Goal: Task Accomplishment & Management: Manage account settings

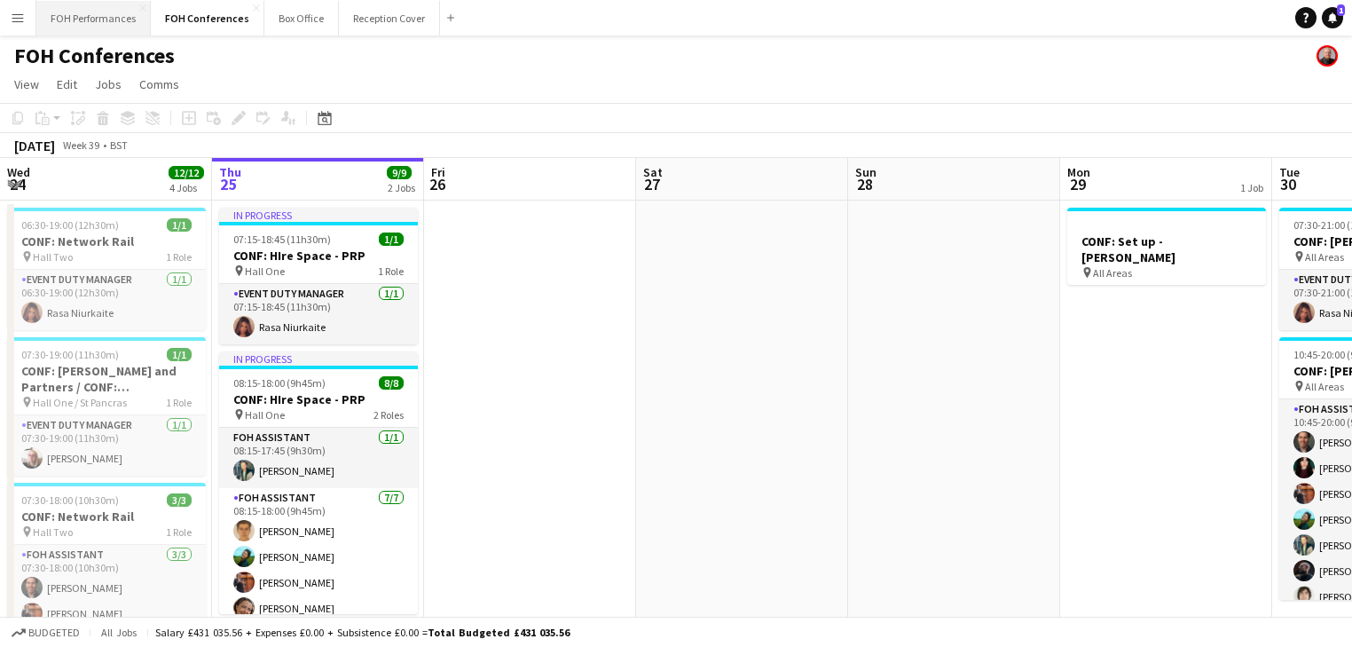
click at [142, 21] on button "FOH Performances Close" at bounding box center [93, 18] width 114 height 35
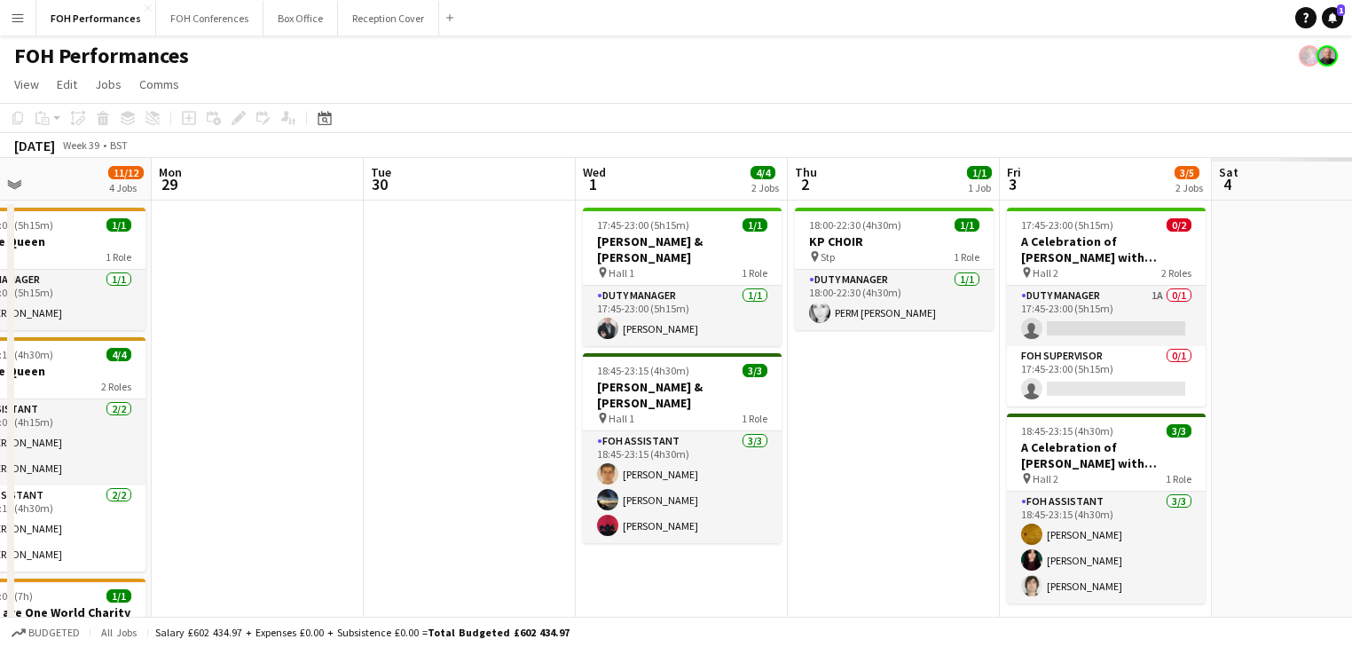
drag, startPoint x: 1029, startPoint y: 290, endPoint x: 126, endPoint y: 217, distance: 906.2
click at [35, 217] on app-calendar-viewport "Thu 25 5/5 2 Jobs Fri 26 3/3 2 Jobs Sat 27 9/10 3 Jobs Sun 28 11/12 4 Jobs Mon …" at bounding box center [676, 592] width 1352 height 869
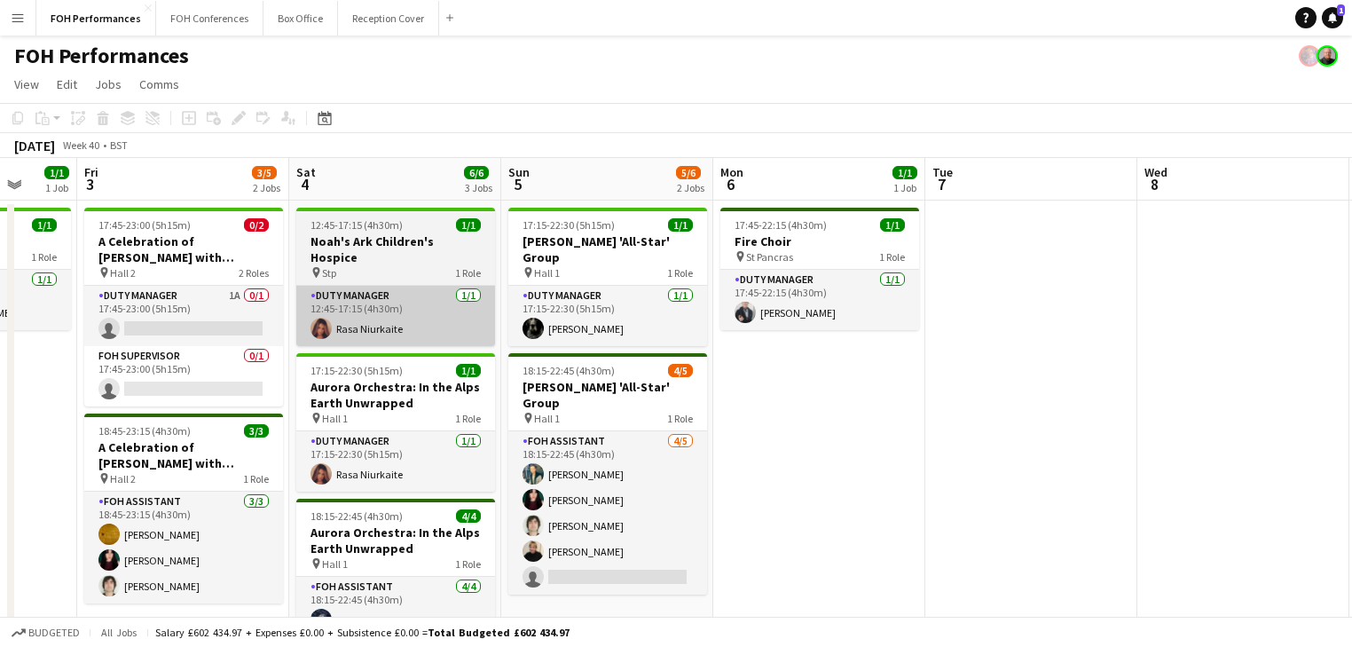
drag, startPoint x: 104, startPoint y: 289, endPoint x: 334, endPoint y: 287, distance: 229.8
click at [63, 284] on app-calendar-viewport "Sun 28 11/12 4 Jobs Mon 29 Tue 30 Wed 1 4/4 2 Jobs Thu 2 1/1 1 Job Fri 3 3/5 2 …" at bounding box center [676, 592] width 1352 height 869
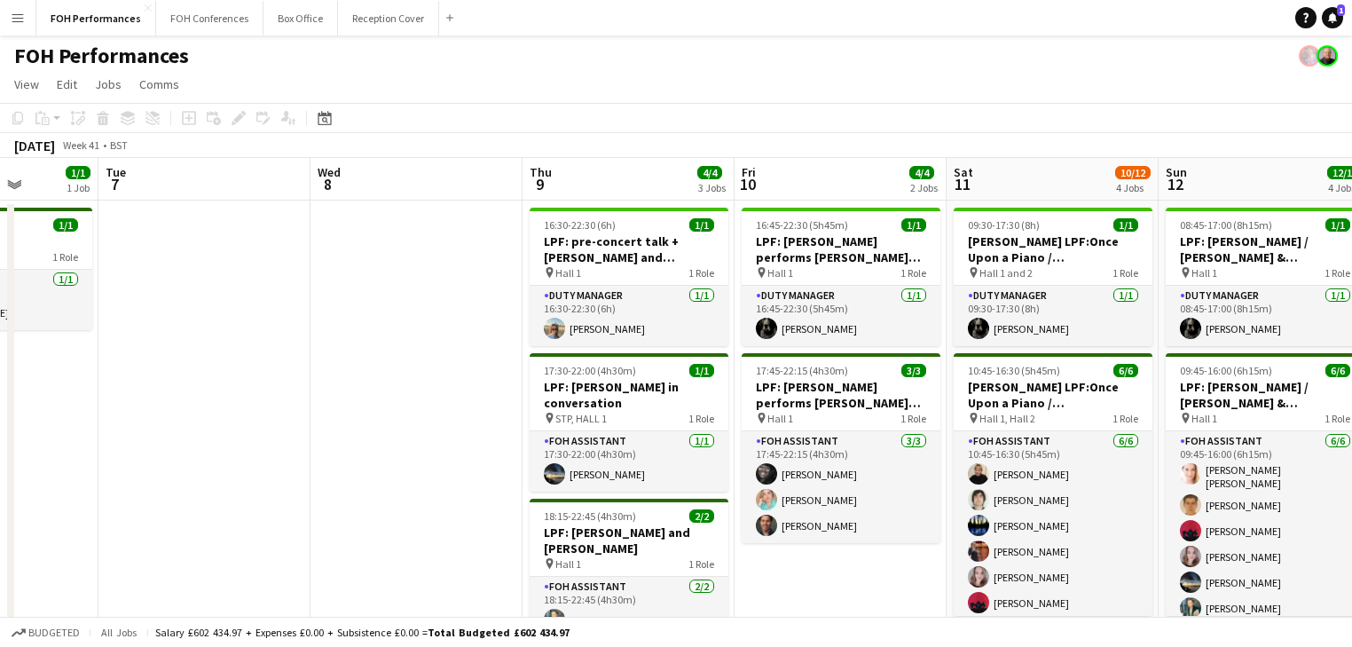
drag, startPoint x: 124, startPoint y: 309, endPoint x: 108, endPoint y: 279, distance: 34.1
click at [0, 272] on html "Menu Boards Boards Boards All jobs Status Workforce Workforce My Workforce Recr…" at bounding box center [676, 528] width 1352 height 1057
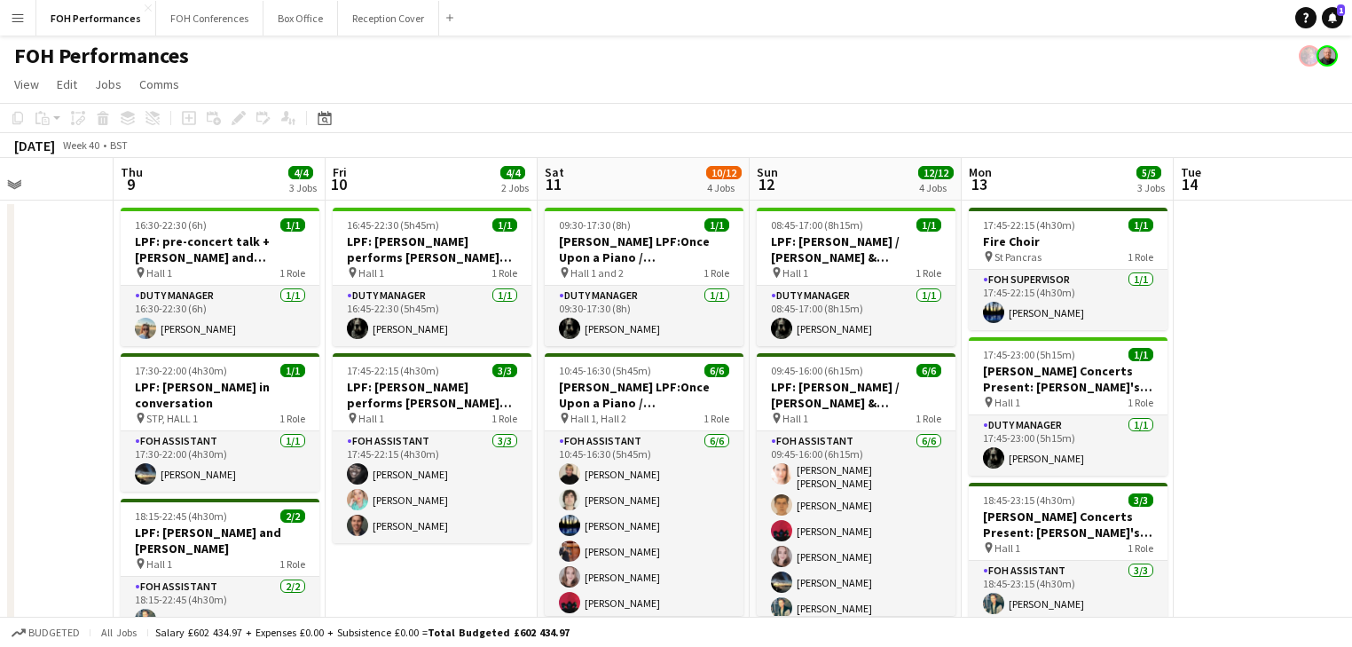
drag, startPoint x: 808, startPoint y: 424, endPoint x: -12, endPoint y: 306, distance: 829.2
click at [0, 306] on html "Menu Boards Boards Boards All jobs Status Workforce Workforce My Workforce Recr…" at bounding box center [676, 528] width 1352 height 1057
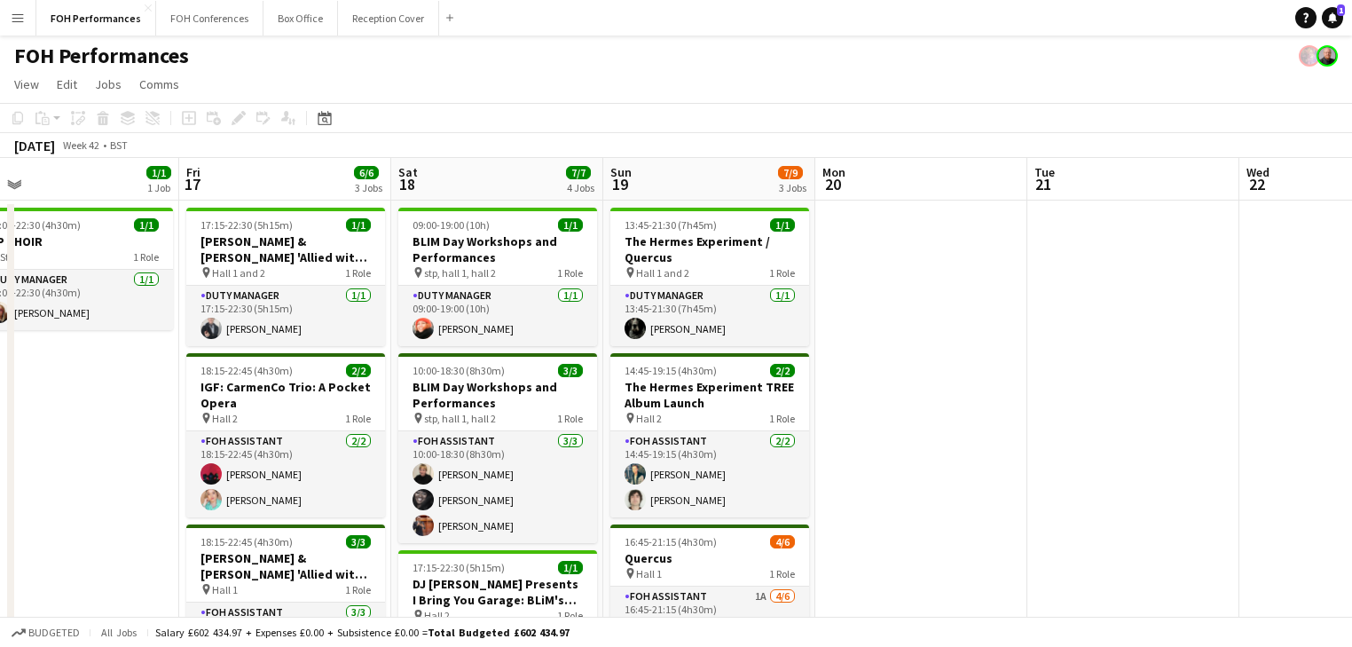
scroll to position [0, 574]
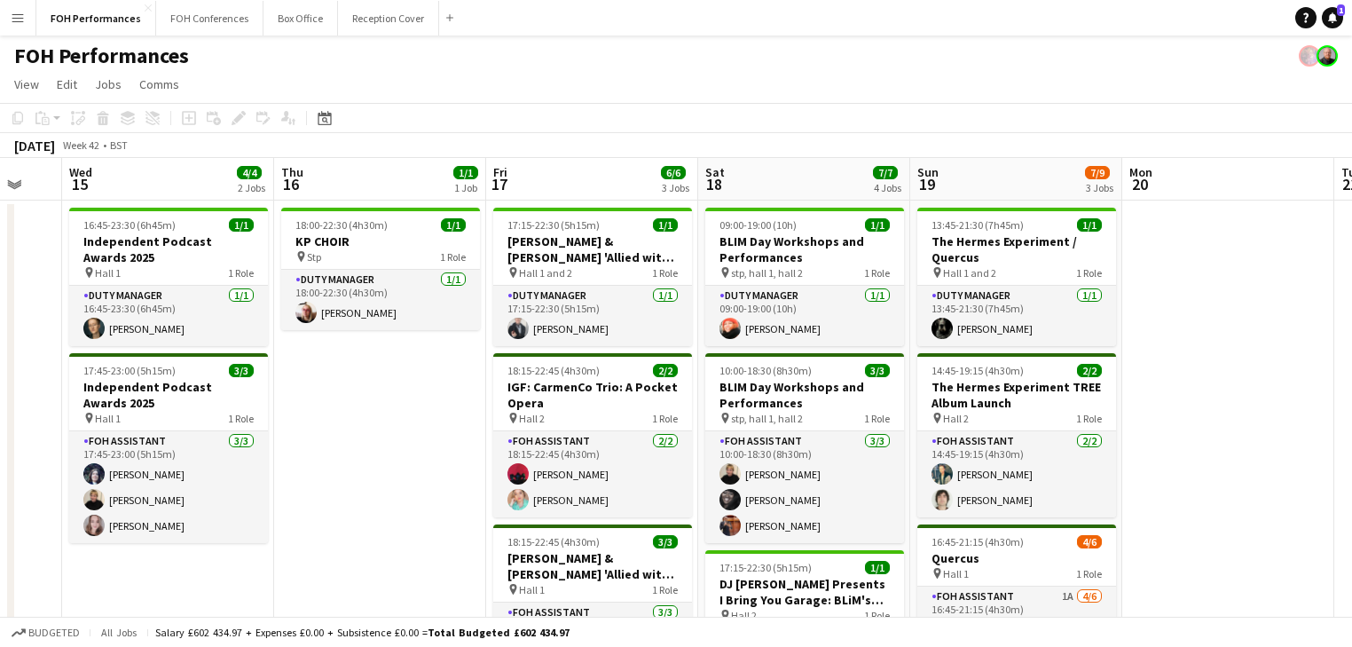
drag, startPoint x: 425, startPoint y: 413, endPoint x: 77, endPoint y: 346, distance: 354.3
click at [77, 346] on app-calendar-viewport "Sun 12 12/12 4 Jobs Mon 13 5/5 3 Jobs Tue 14 Wed 15 4/4 2 Jobs Thu 16 1/1 1 Job…" at bounding box center [676, 592] width 1352 height 869
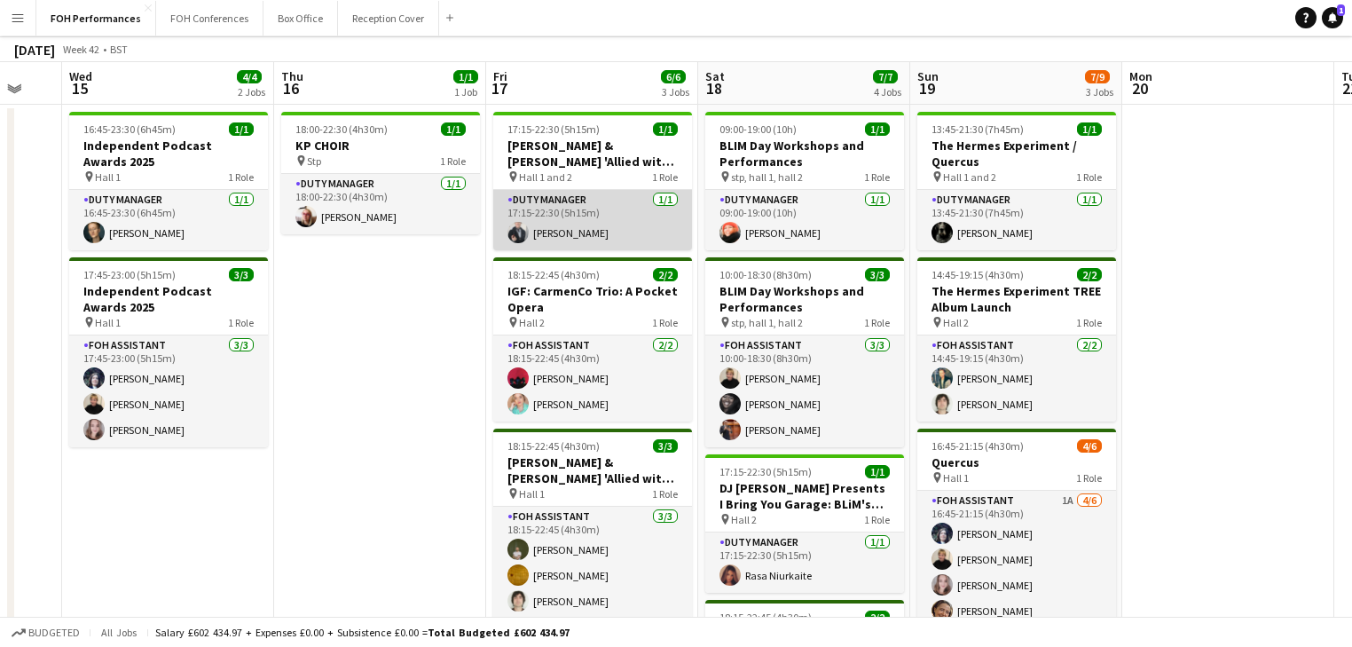
scroll to position [189, 0]
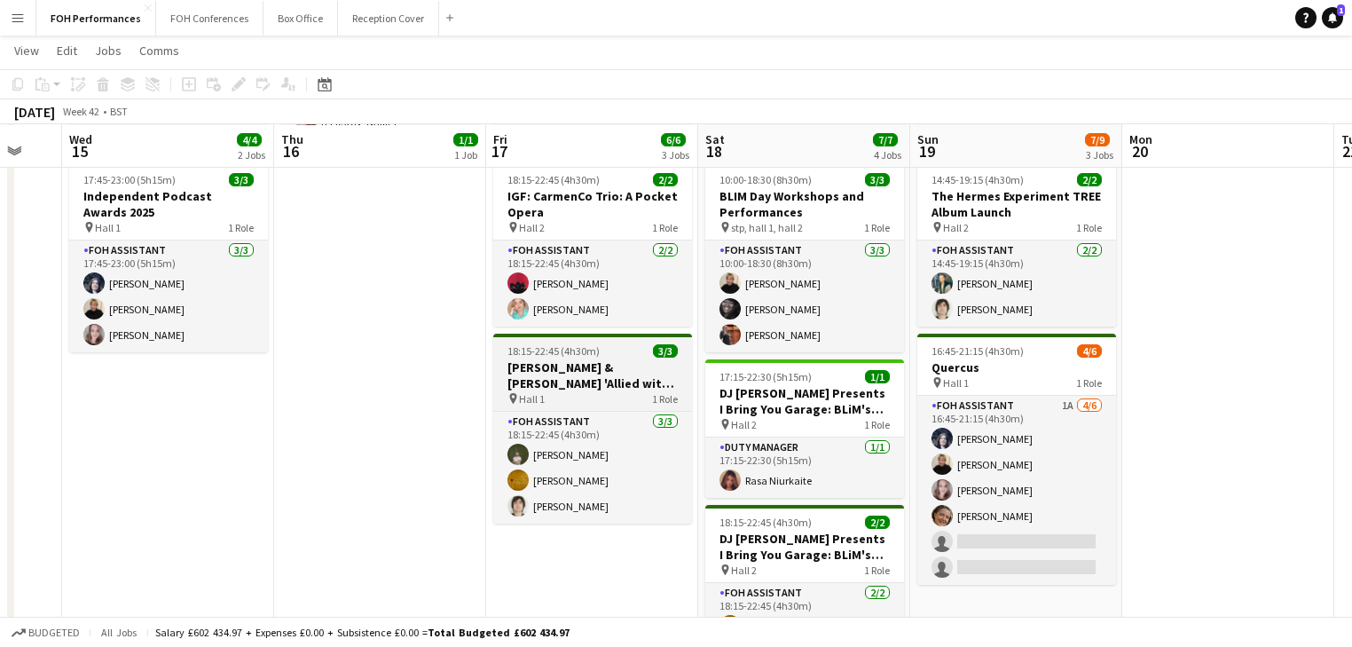
click at [568, 372] on h3 "[PERSON_NAME] & [PERSON_NAME] 'Allied with Nature' Album Launch" at bounding box center [592, 375] width 199 height 32
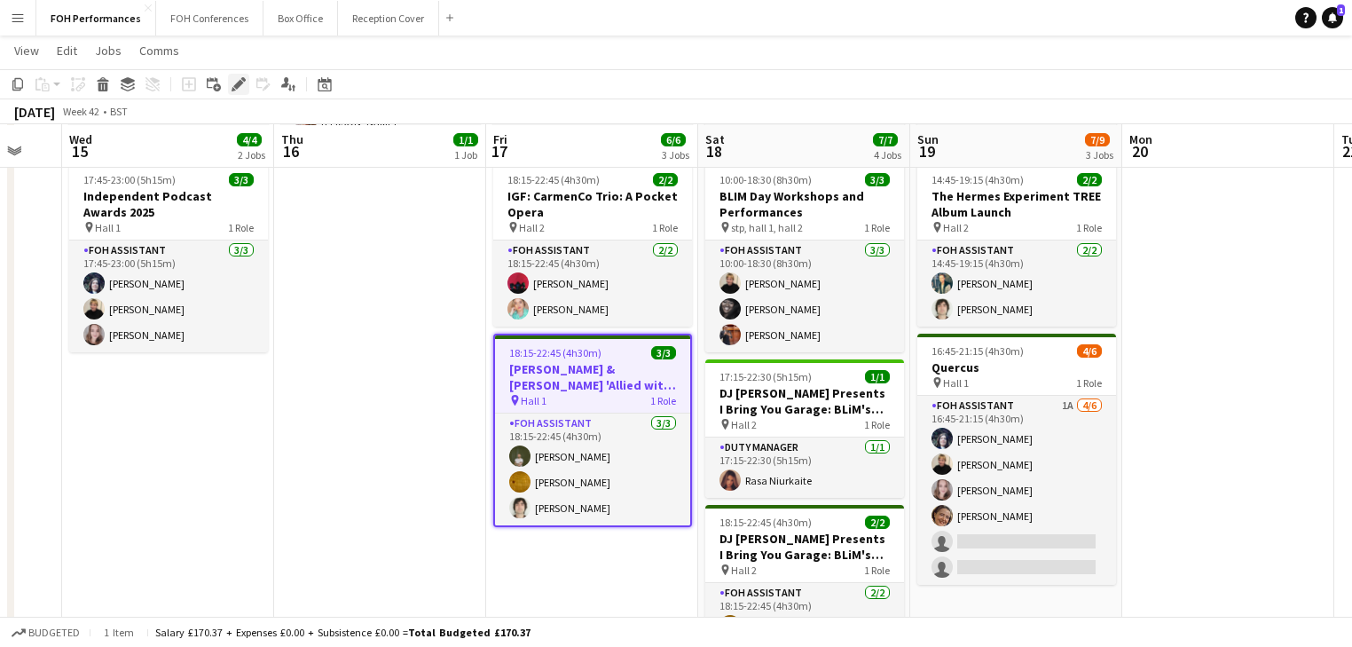
click at [239, 82] on icon at bounding box center [238, 85] width 10 height 10
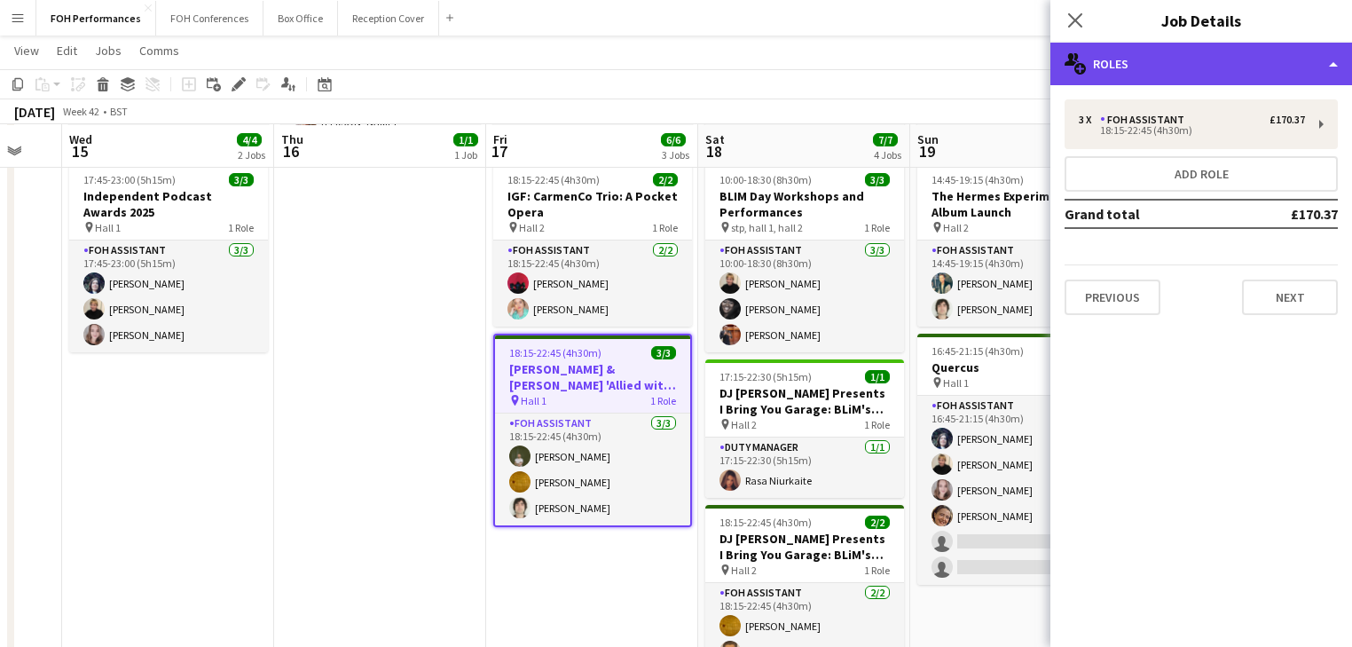
click at [1189, 60] on div "multiple-users-add Roles" at bounding box center [1202, 64] width 302 height 43
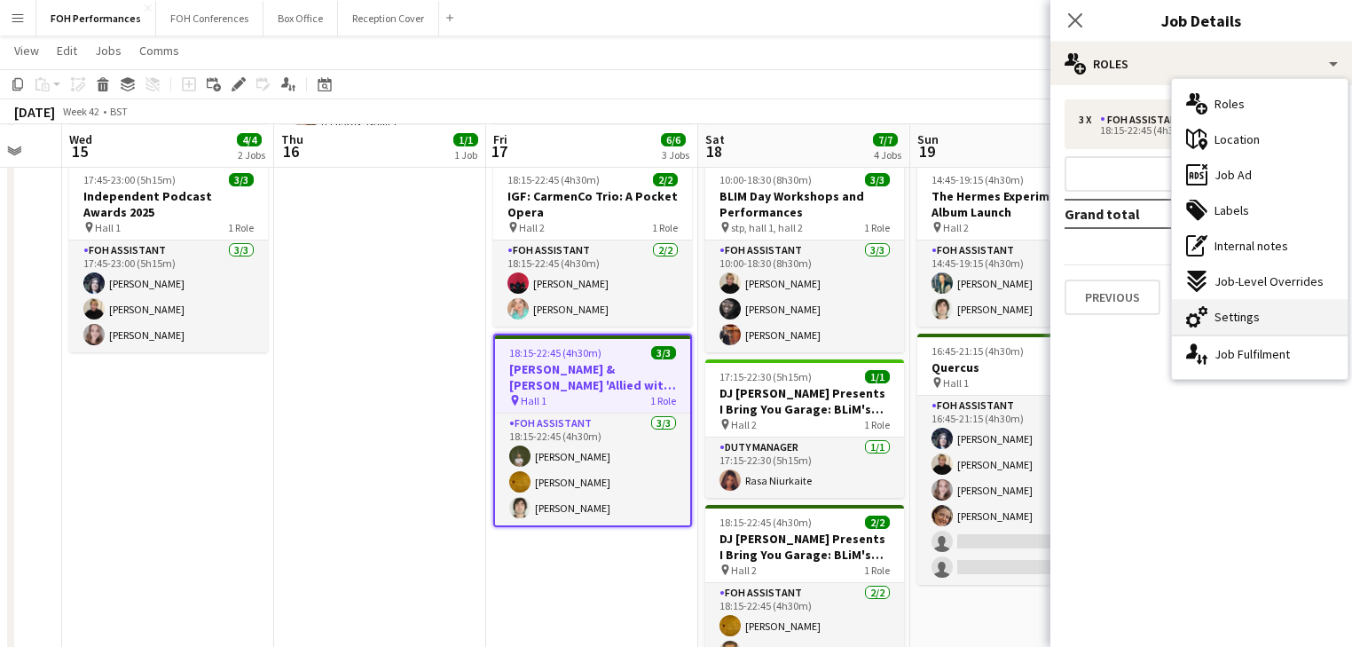
click at [1239, 315] on span "Settings" at bounding box center [1237, 317] width 45 height 16
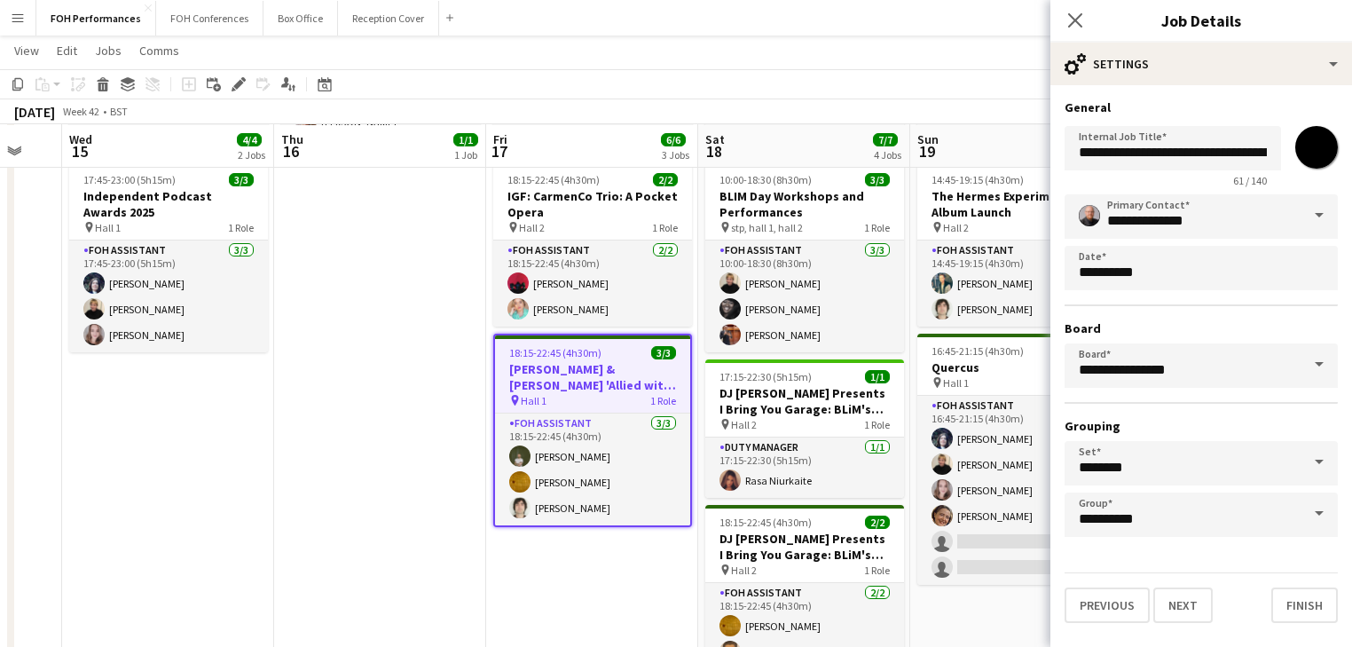
click at [1314, 161] on input "*******" at bounding box center [1317, 147] width 64 height 64
type input "*******"
click at [408, 419] on app-date-cell "18:00-22:30 (4h30m) 1/1 KP CHOIR pin Stp 1 Role Duty Manager [DATE] 18:00-22:30…" at bounding box center [380, 423] width 212 height 826
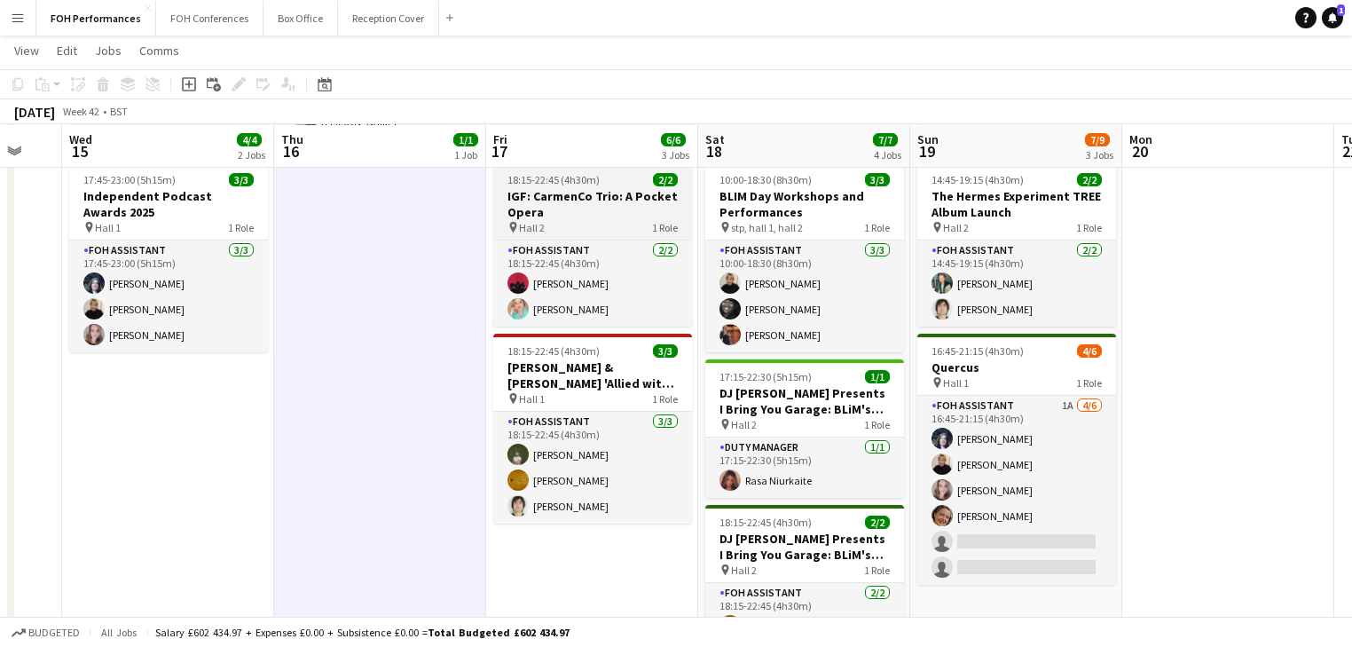
click at [576, 195] on h3 "IGF: CarmenCo Trio: A Pocket Opera" at bounding box center [592, 204] width 199 height 32
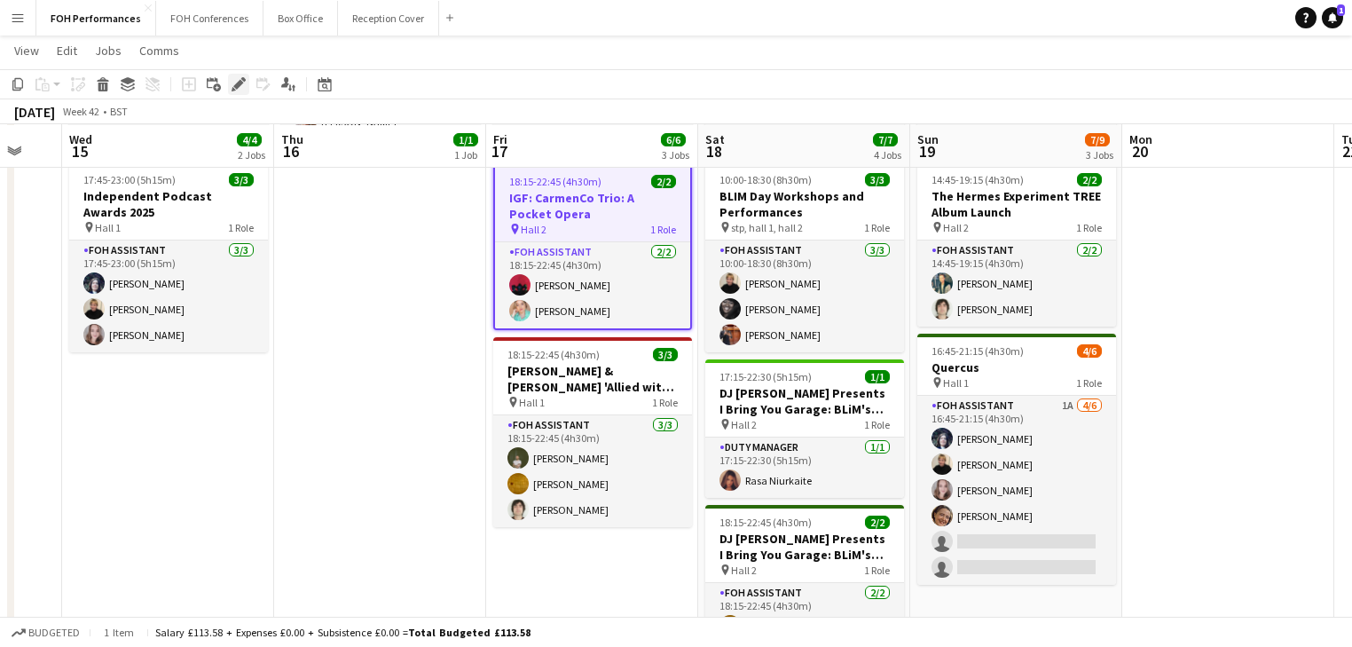
click at [236, 82] on icon "Edit" at bounding box center [239, 84] width 14 height 14
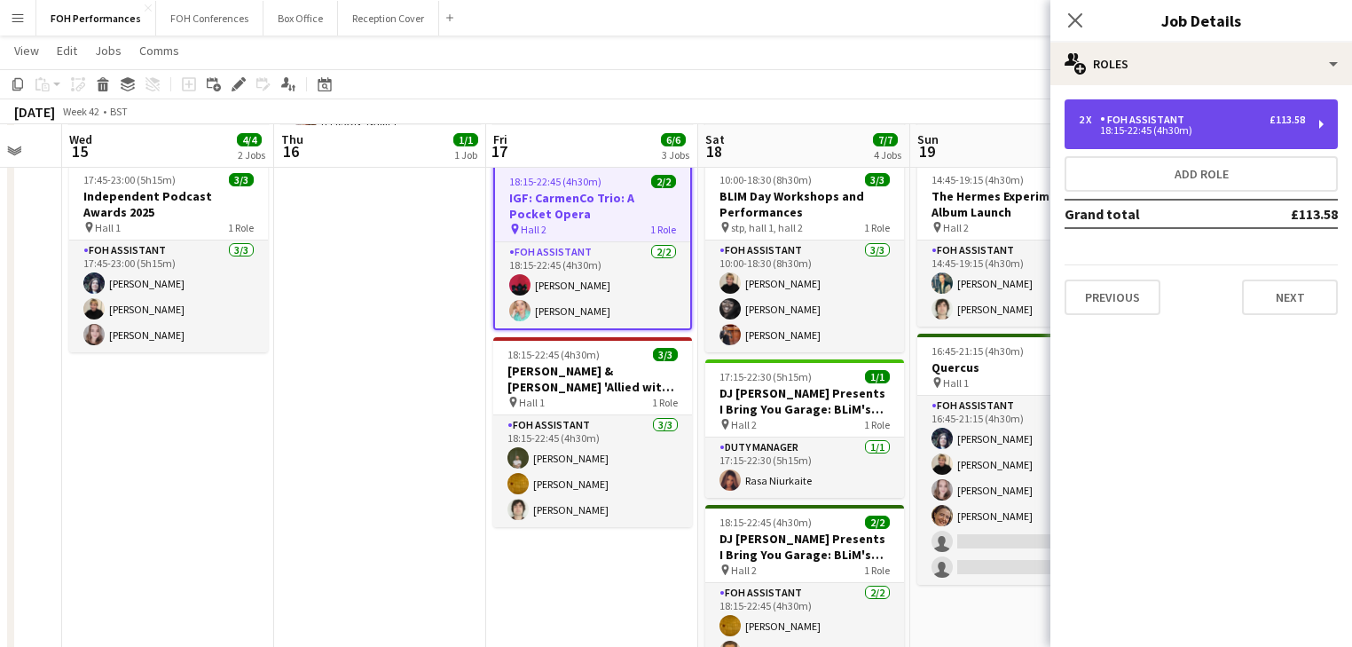
click at [1191, 124] on div "2 x FOH Assistant £113.58" at bounding box center [1192, 120] width 226 height 12
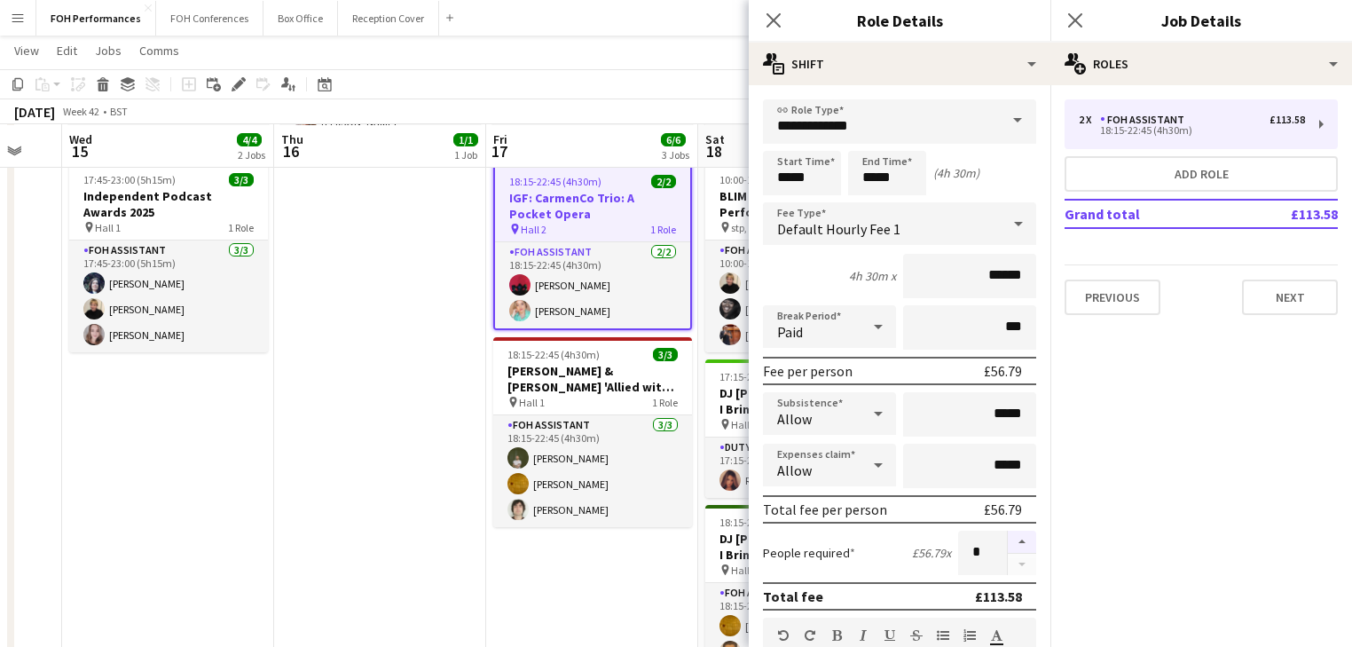
click at [1008, 539] on button "button" at bounding box center [1022, 542] width 28 height 23
type input "*"
click at [434, 467] on app-date-cell "18:00-22:30 (4h30m) 1/1 KP CHOIR pin Stp 1 Role Duty Manager [DATE] 18:00-22:30…" at bounding box center [380, 423] width 212 height 826
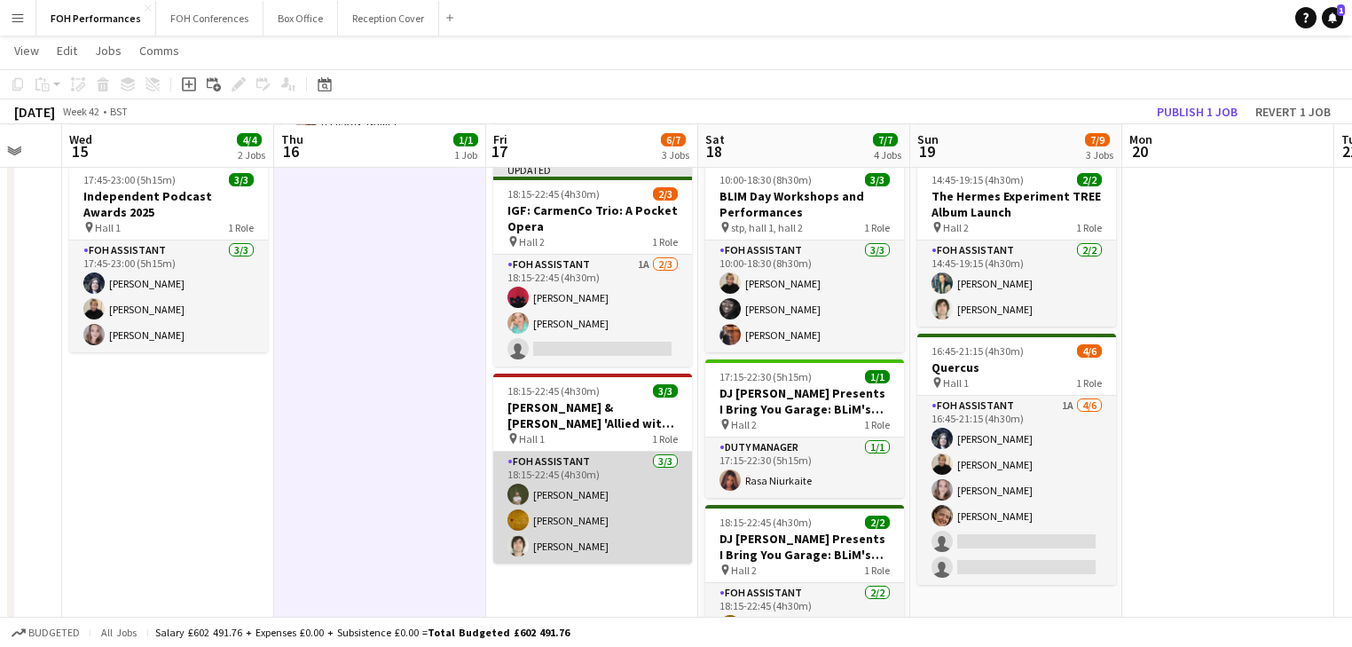
click at [600, 522] on app-card-role "FOH Assistant [DATE] 18:15-22:45 (4h30m) [PERSON_NAME] [PERSON_NAME] [PERSON_NA…" at bounding box center [592, 508] width 199 height 112
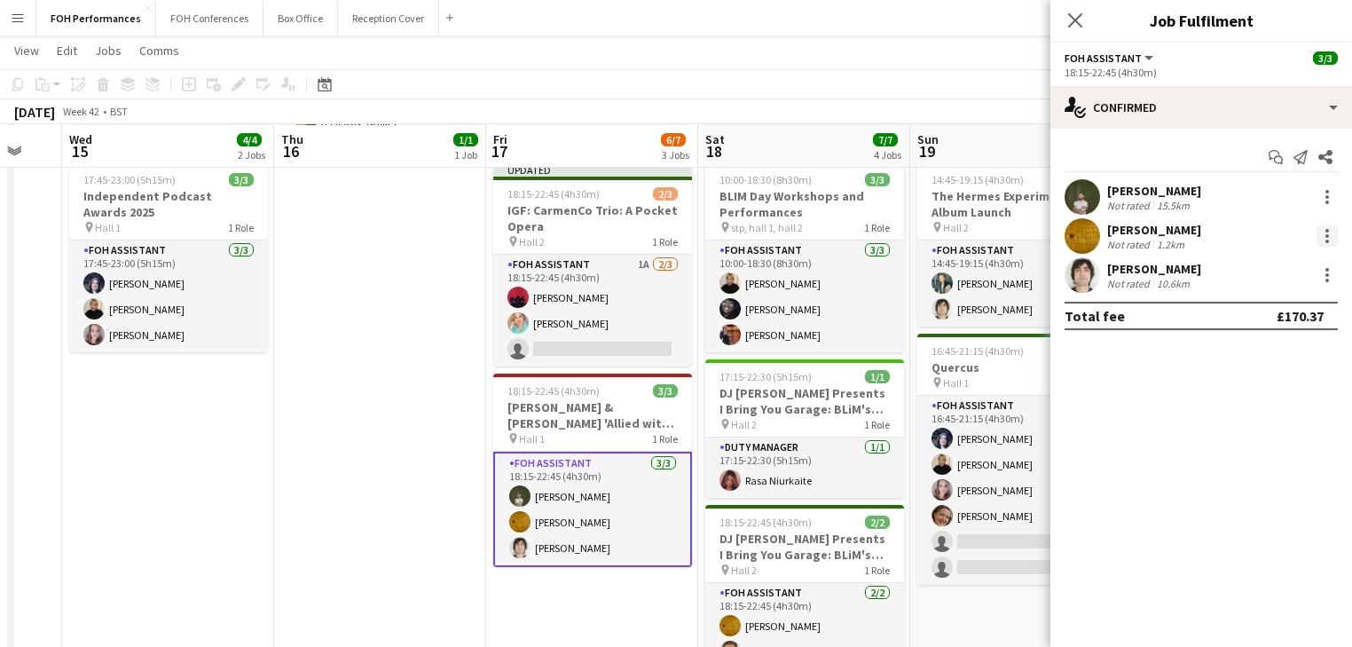
click at [1334, 235] on div at bounding box center [1327, 235] width 21 height 21
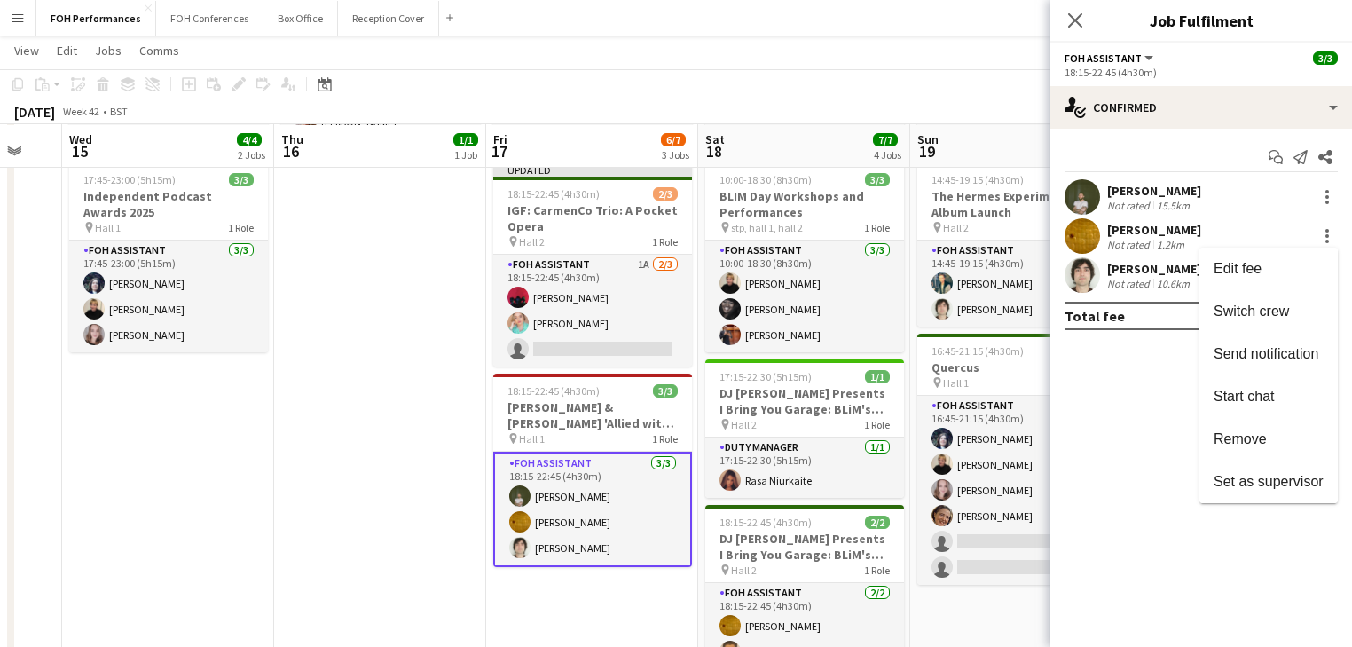
click at [1251, 310] on span "Switch crew" at bounding box center [1251, 310] width 75 height 15
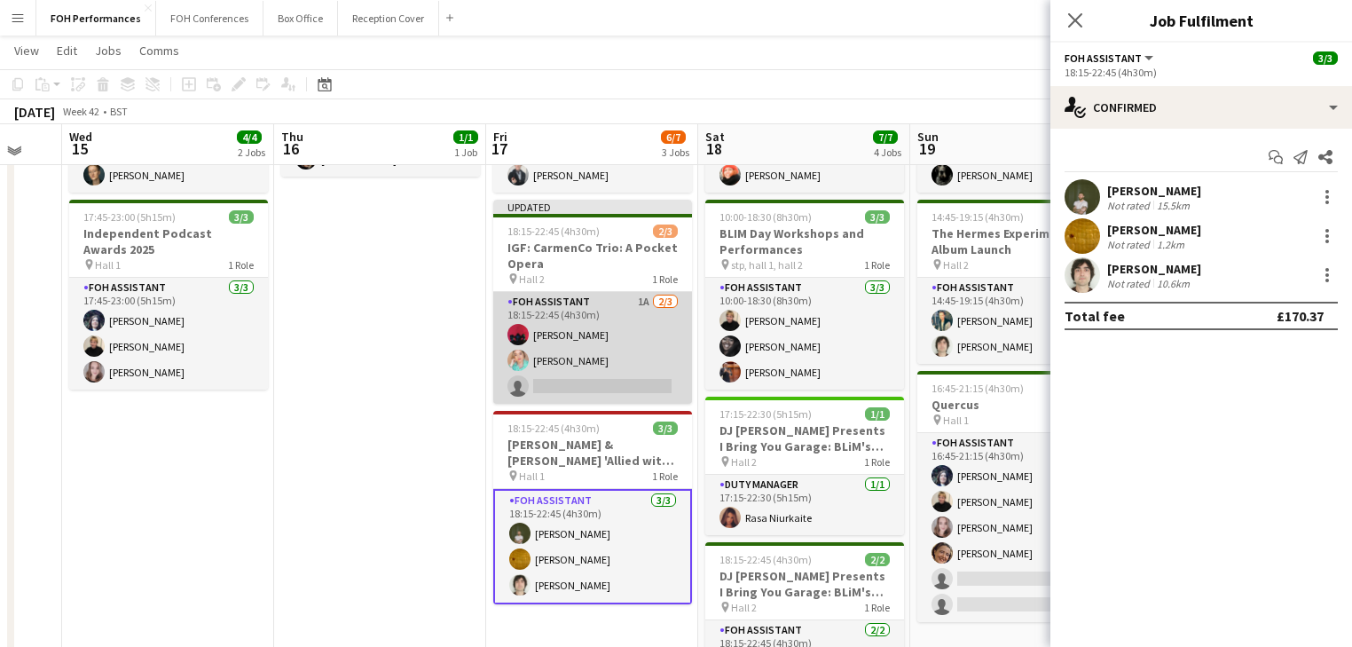
click at [580, 372] on app-card-role "FOH Assistant 1A [DATE] 18:15-22:45 (4h30m) [PERSON_NAME] [PERSON_NAME] single-…" at bounding box center [592, 348] width 199 height 112
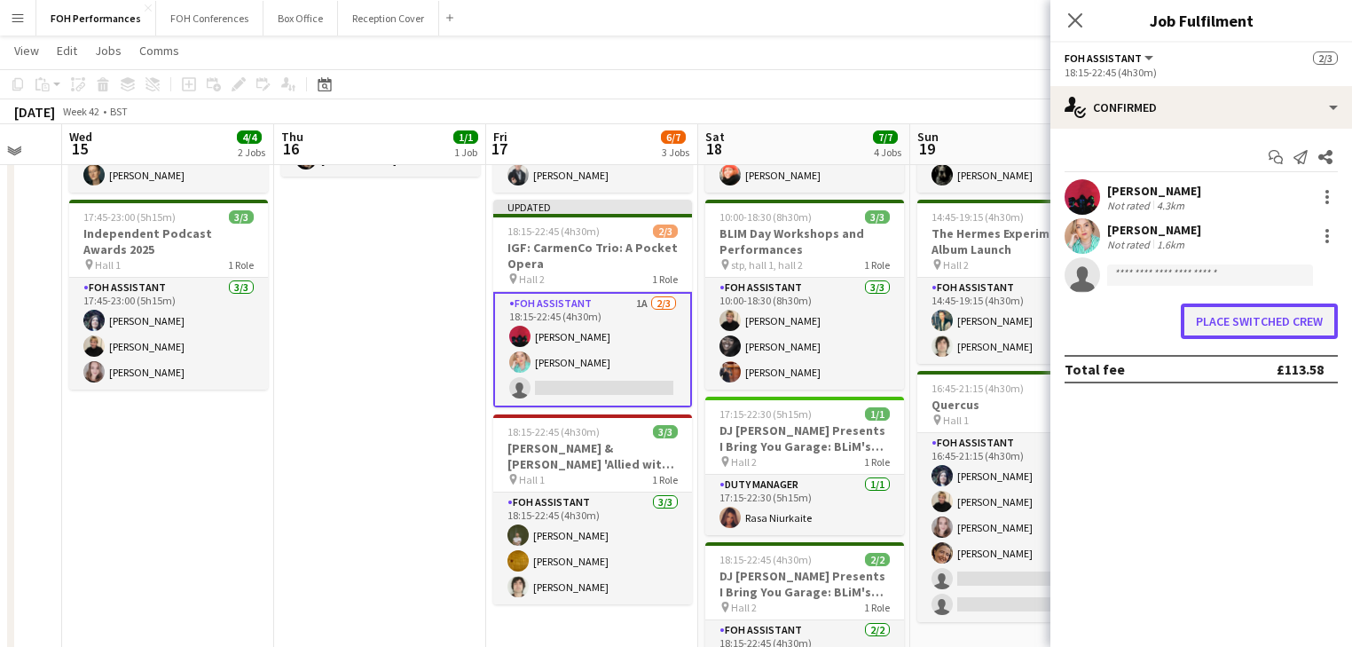
click at [1229, 321] on button "Place switched crew" at bounding box center [1259, 320] width 157 height 35
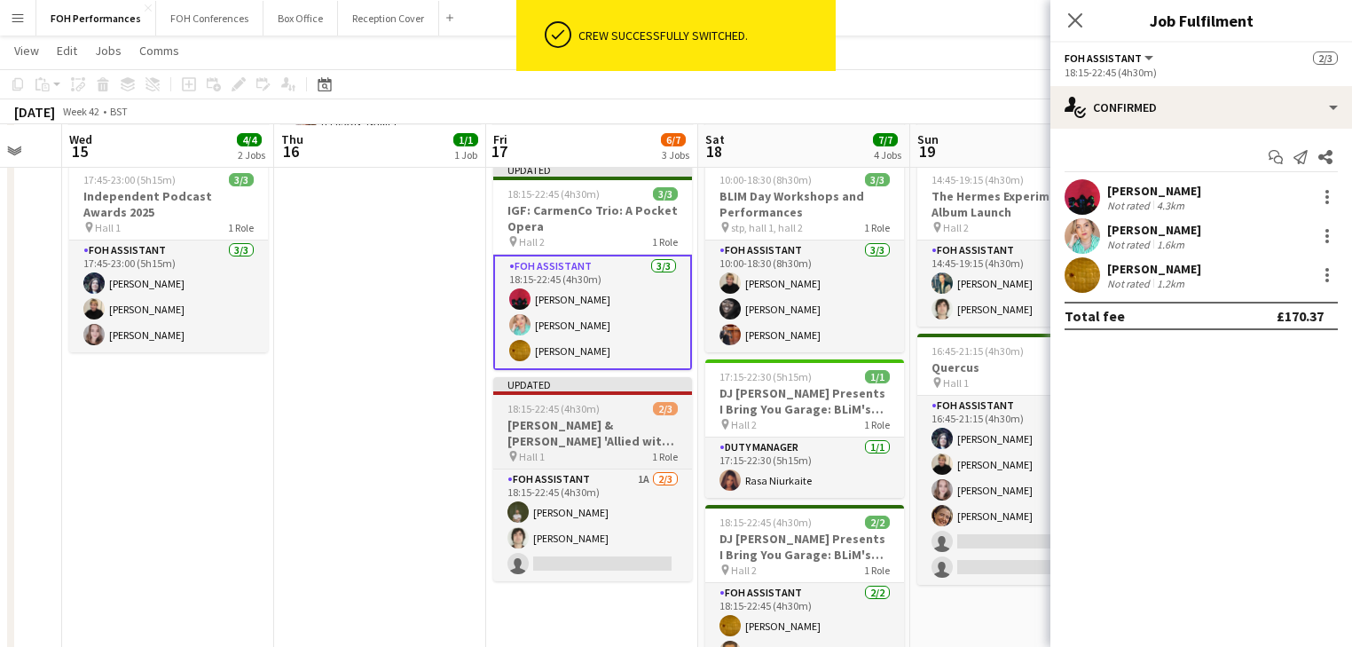
click at [574, 430] on h3 "[PERSON_NAME] & [PERSON_NAME] 'Allied with Nature' Album Launch" at bounding box center [592, 433] width 199 height 32
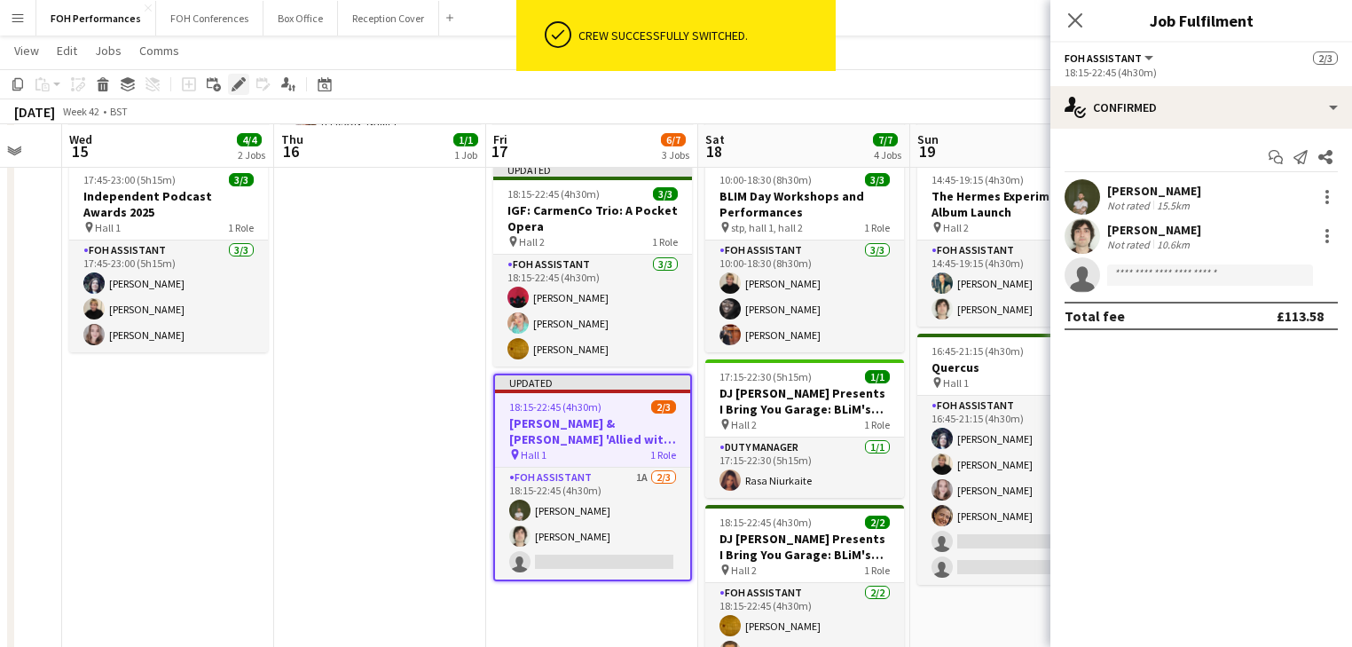
click at [240, 87] on icon "Edit" at bounding box center [239, 84] width 14 height 14
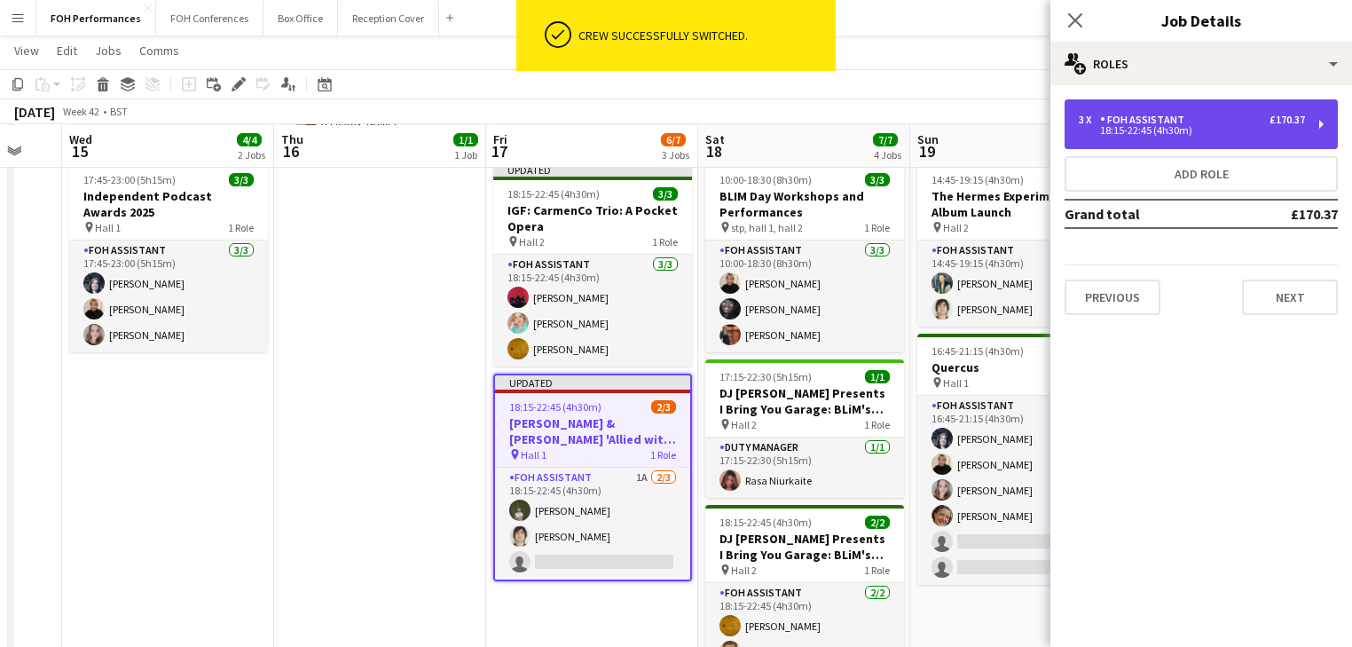
click at [1185, 122] on div "FOH Assistant" at bounding box center [1145, 120] width 91 height 12
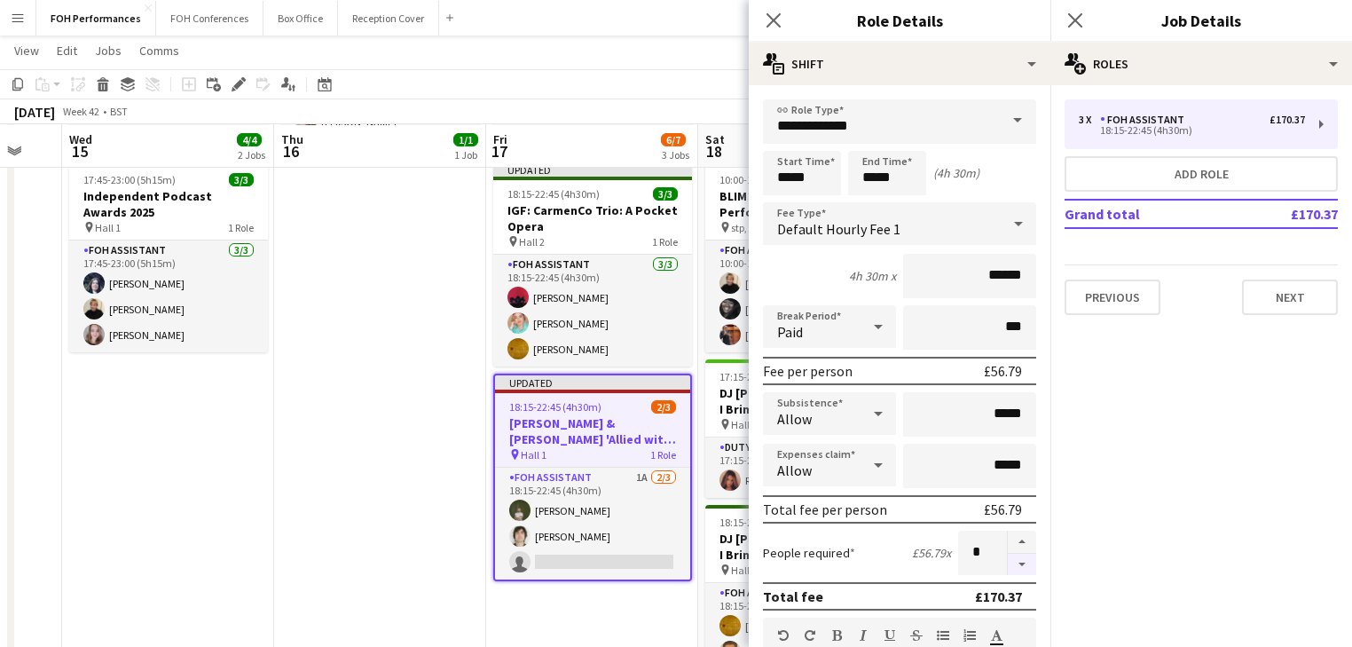
click at [1009, 559] on button "button" at bounding box center [1022, 565] width 28 height 22
type input "*"
click at [412, 475] on app-date-cell "18:00-22:30 (4h30m) 1/1 KP CHOIR pin Stp 1 Role Duty Manager [DATE] 18:00-22:30…" at bounding box center [380, 423] width 212 height 826
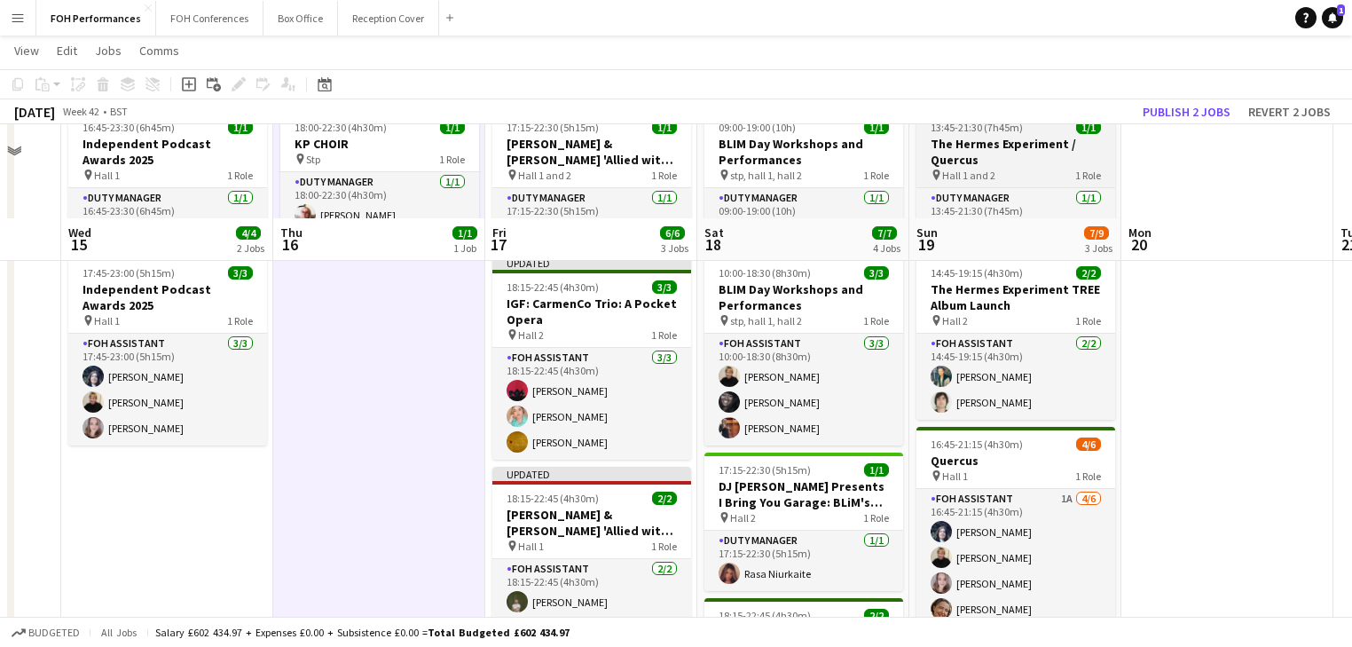
scroll to position [0, 0]
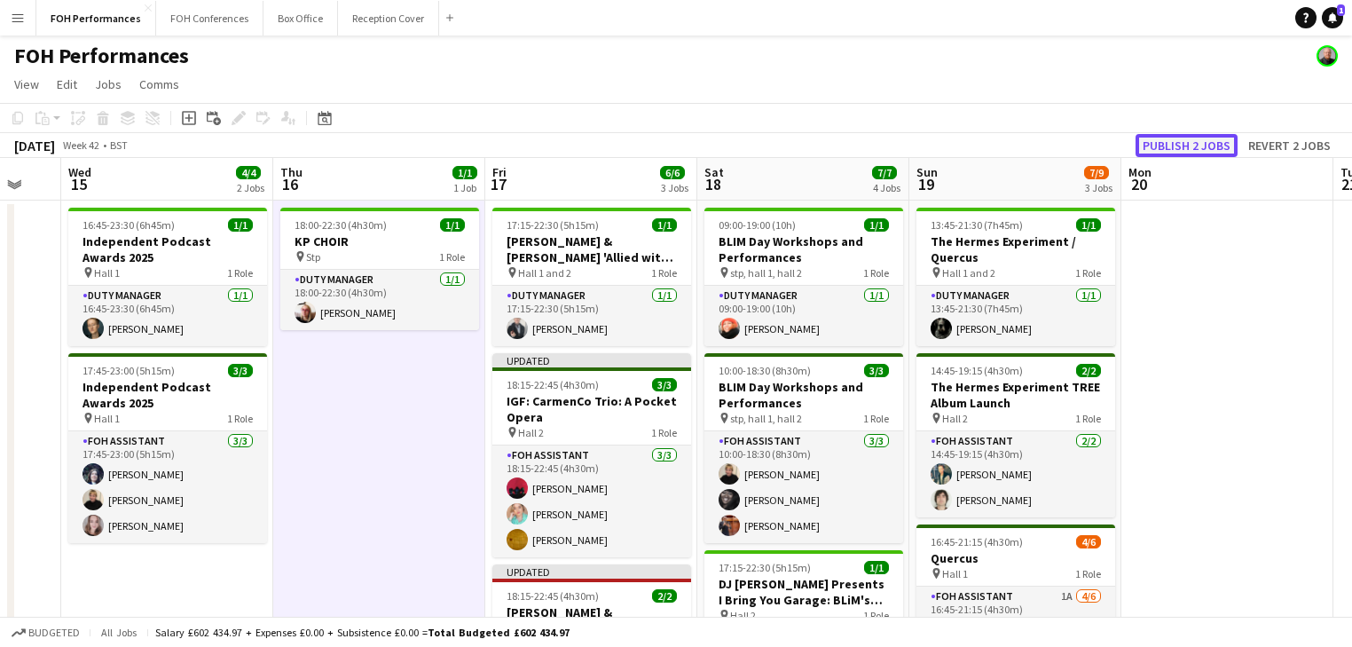
click at [1202, 138] on button "Publish 2 jobs" at bounding box center [1187, 145] width 102 height 23
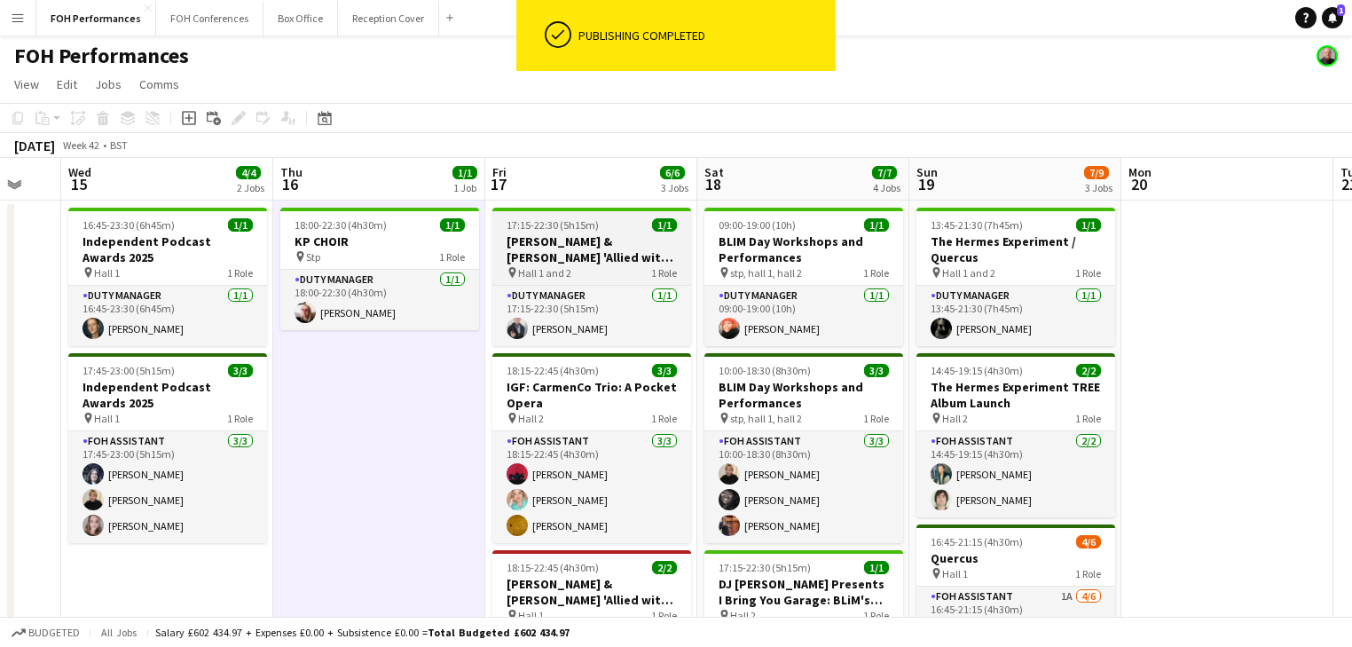
click at [568, 243] on h3 "[PERSON_NAME] & [PERSON_NAME] 'Allied with Nature' Album Launch /IGF: CarmenCo …" at bounding box center [591, 249] width 199 height 32
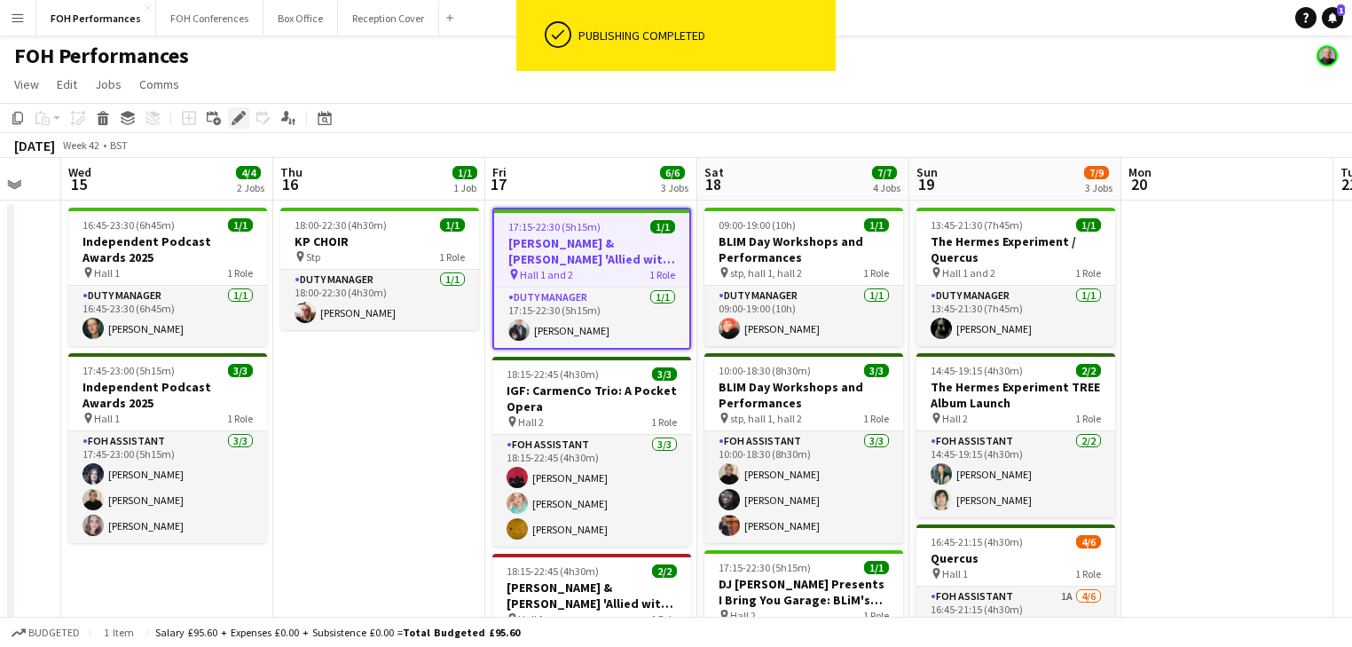
click at [241, 114] on icon "Edit" at bounding box center [239, 118] width 14 height 14
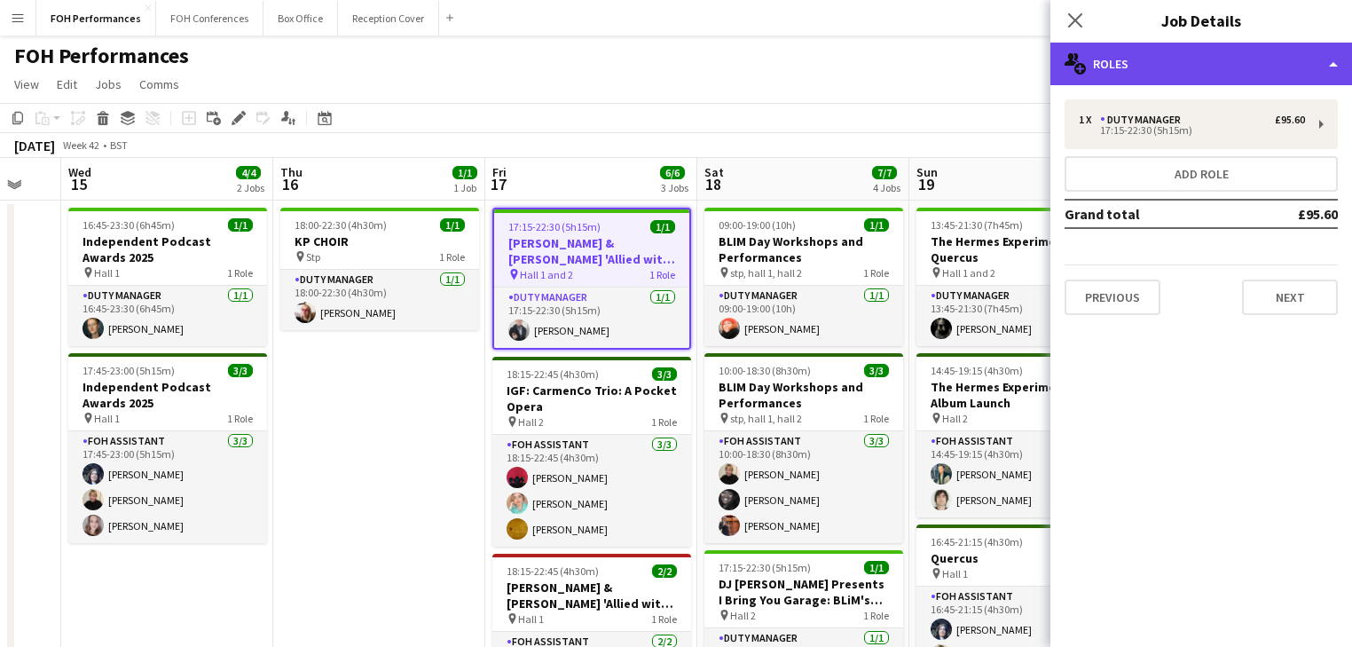
click at [1220, 75] on div "multiple-users-add Roles" at bounding box center [1202, 64] width 302 height 43
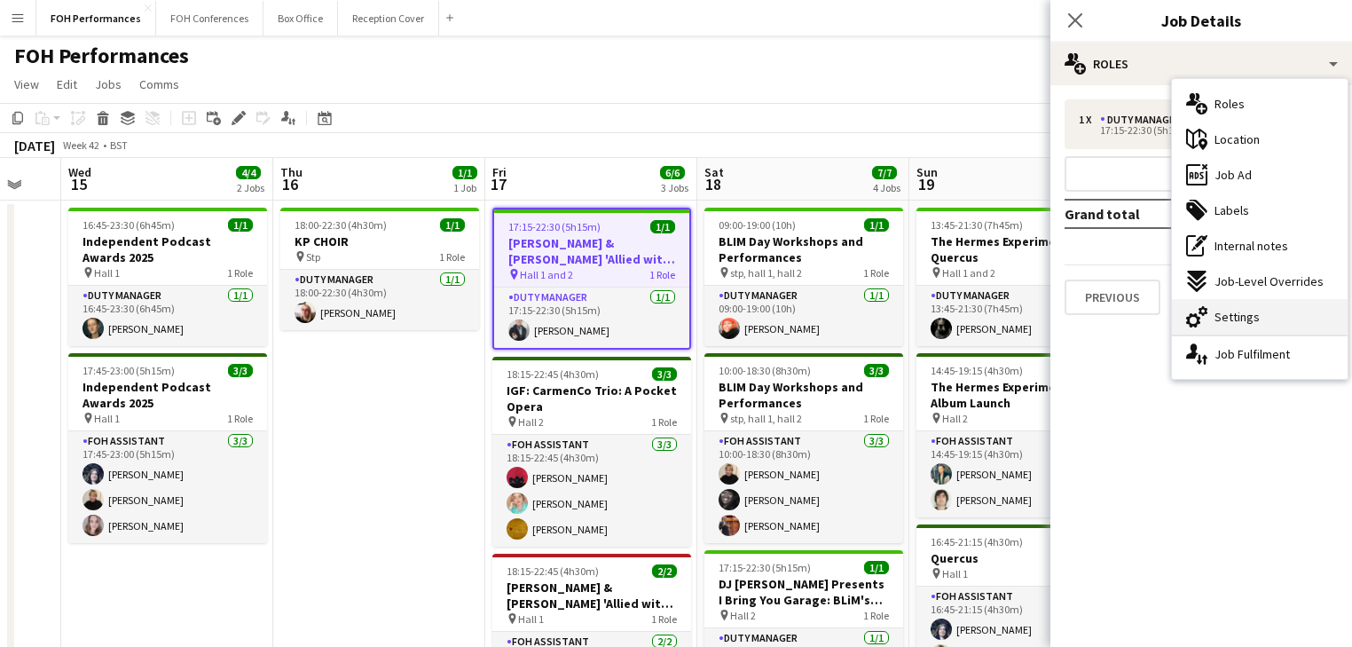
click at [1236, 311] on span "Settings" at bounding box center [1237, 317] width 45 height 16
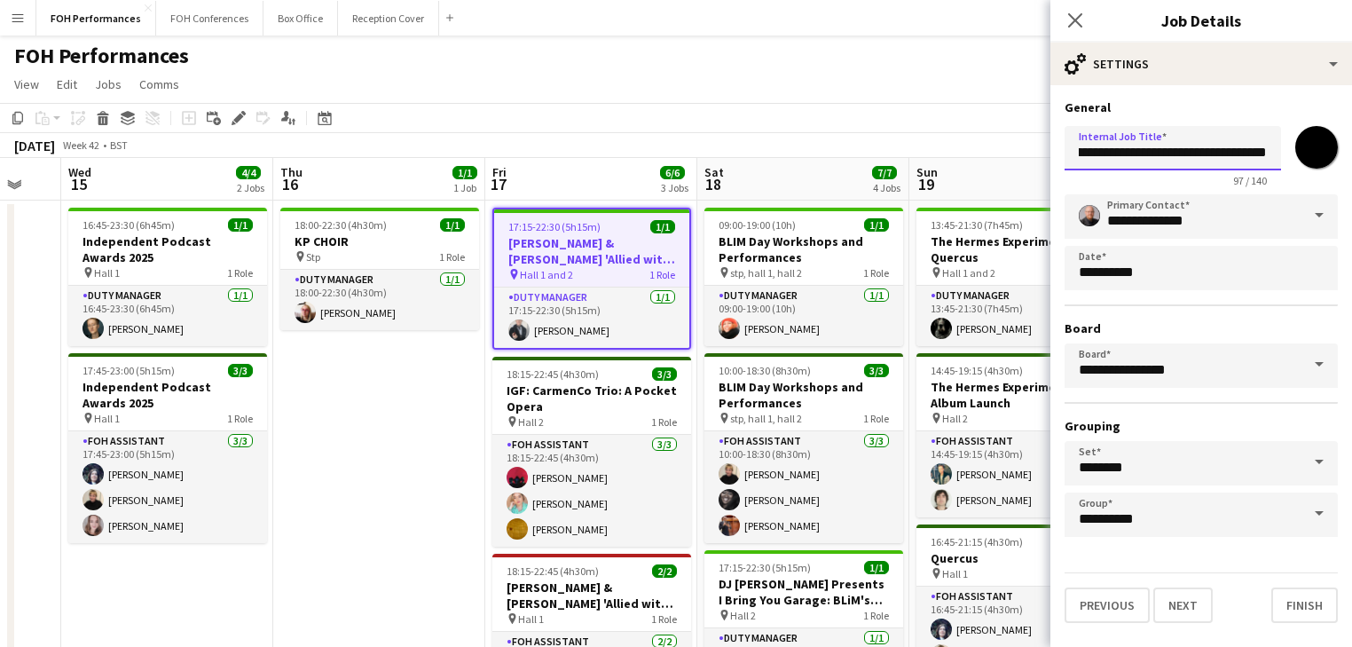
scroll to position [0, 302]
drag, startPoint x: 1078, startPoint y: 155, endPoint x: 1163, endPoint y: 158, distance: 85.2
click at [1163, 158] on input "**********" at bounding box center [1173, 148] width 217 height 44
type input "**********"
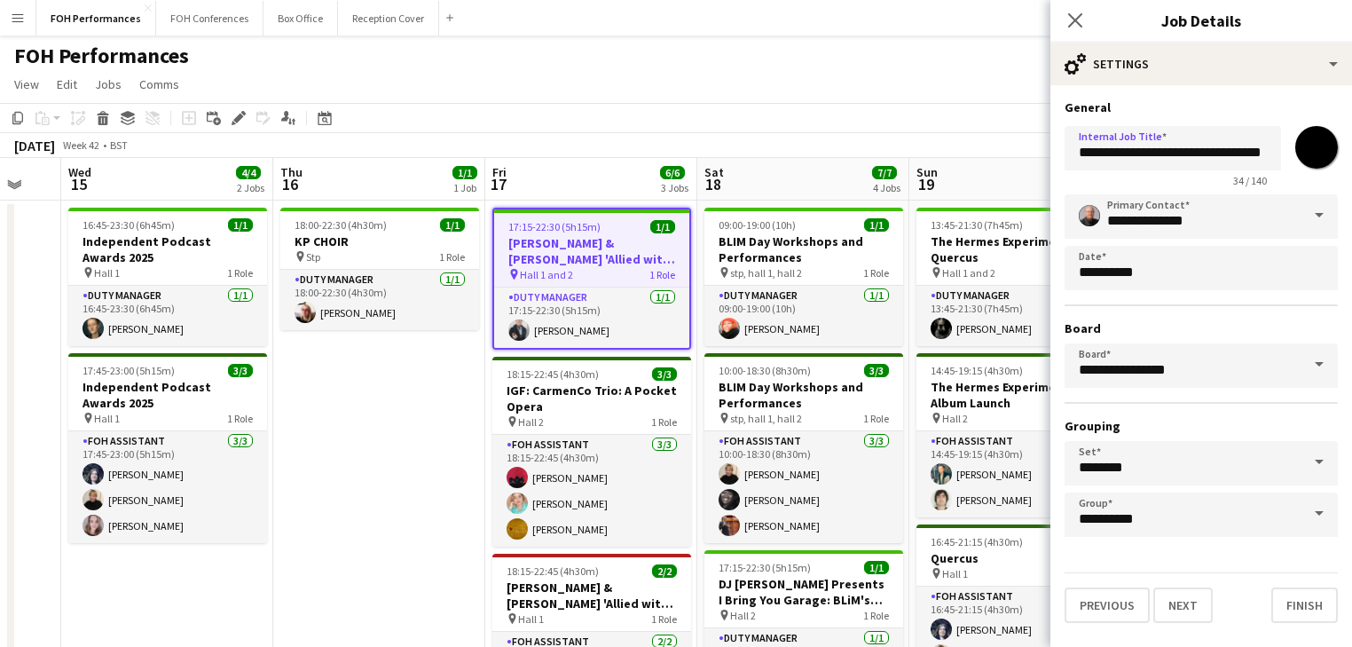
click at [834, 112] on app-toolbar "Copy Paste Paste Ctrl+V Paste with crew Ctrl+Shift+V Paste linked Job [GEOGRAPH…" at bounding box center [676, 118] width 1352 height 30
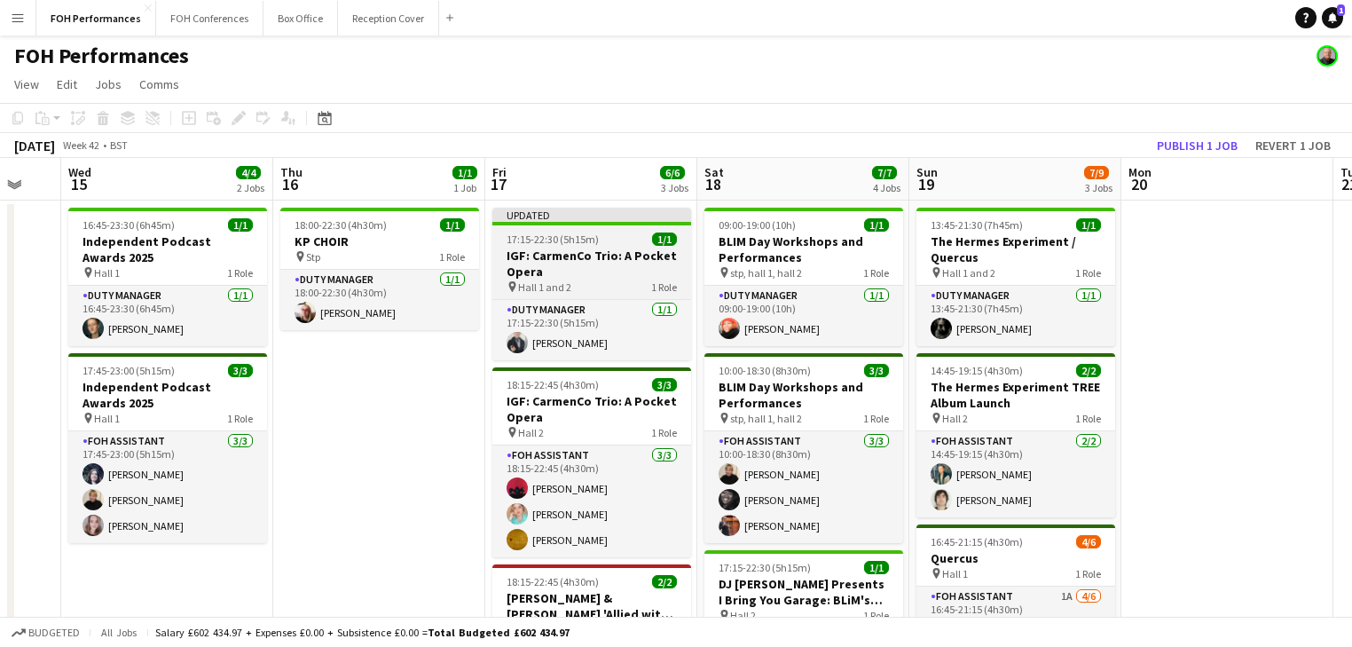
click at [574, 263] on h3 "IGF: CarmenCo Trio: A Pocket Opera" at bounding box center [591, 264] width 199 height 32
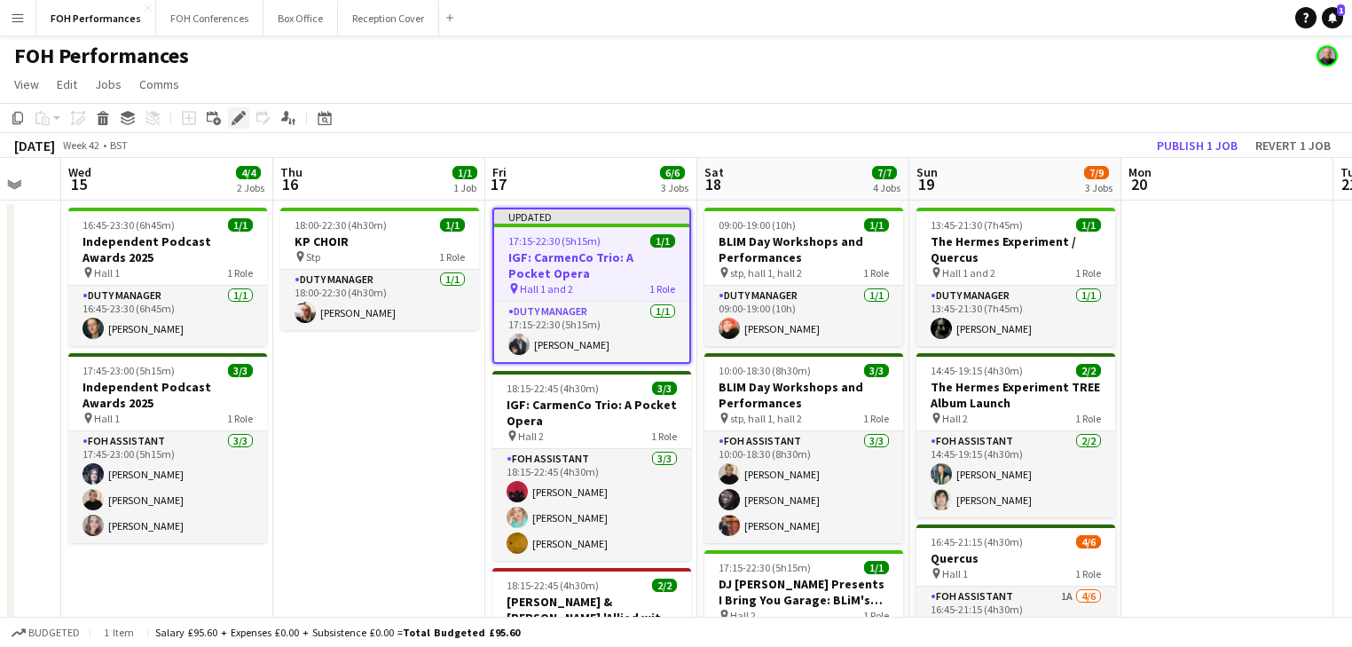
click at [240, 121] on icon "Edit" at bounding box center [239, 118] width 14 height 14
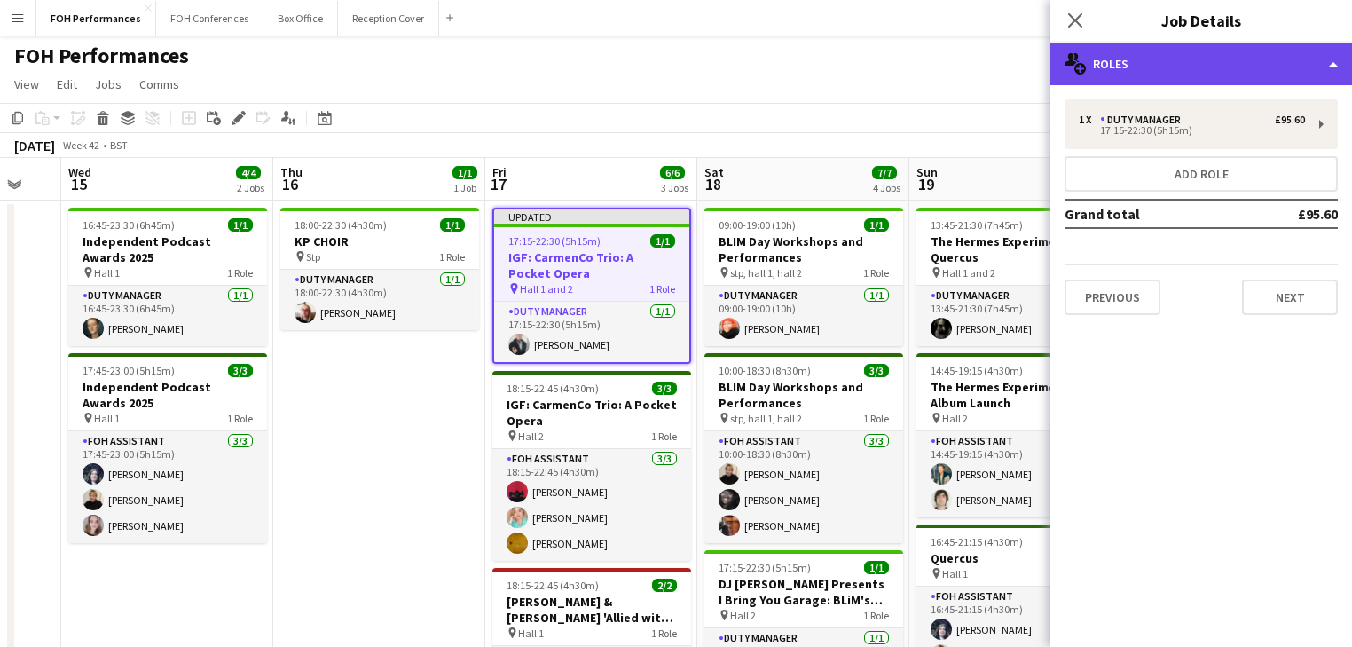
click at [1200, 78] on div "multiple-users-add Roles" at bounding box center [1202, 64] width 302 height 43
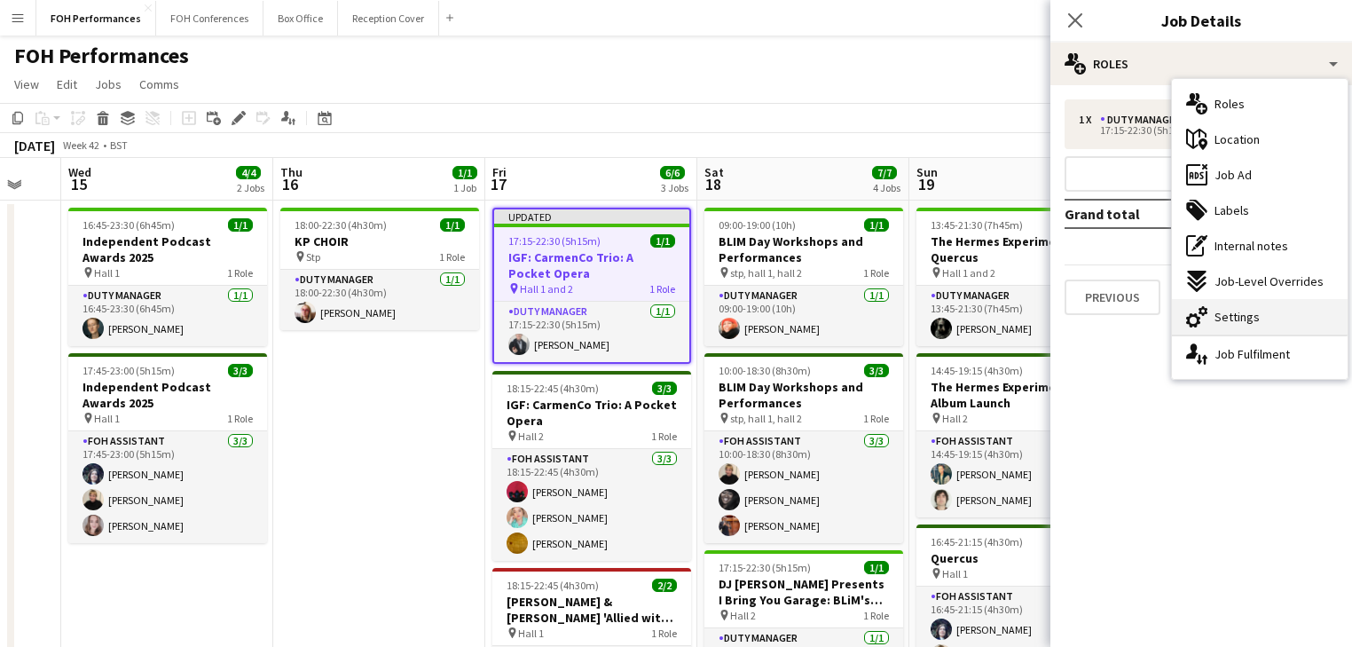
click at [1257, 313] on div "cog-double-3 Settings" at bounding box center [1260, 316] width 176 height 35
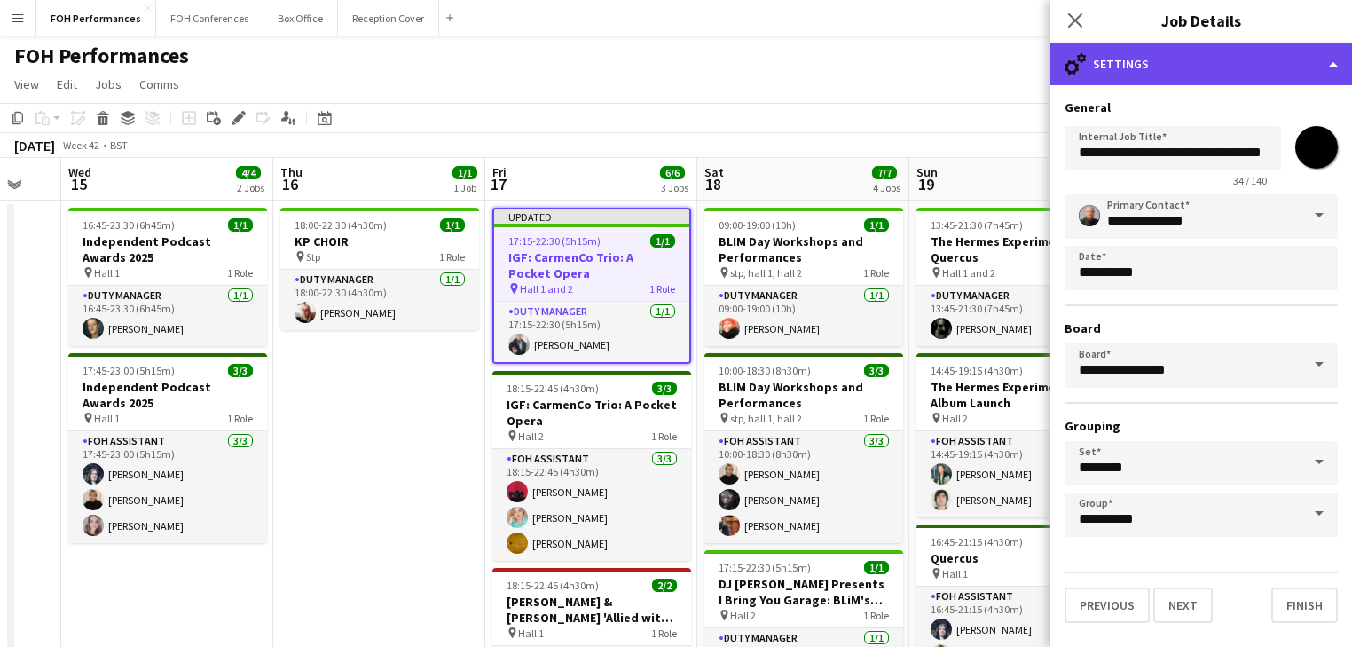
click at [1154, 64] on div "cog-double-3 Settings" at bounding box center [1202, 64] width 302 height 43
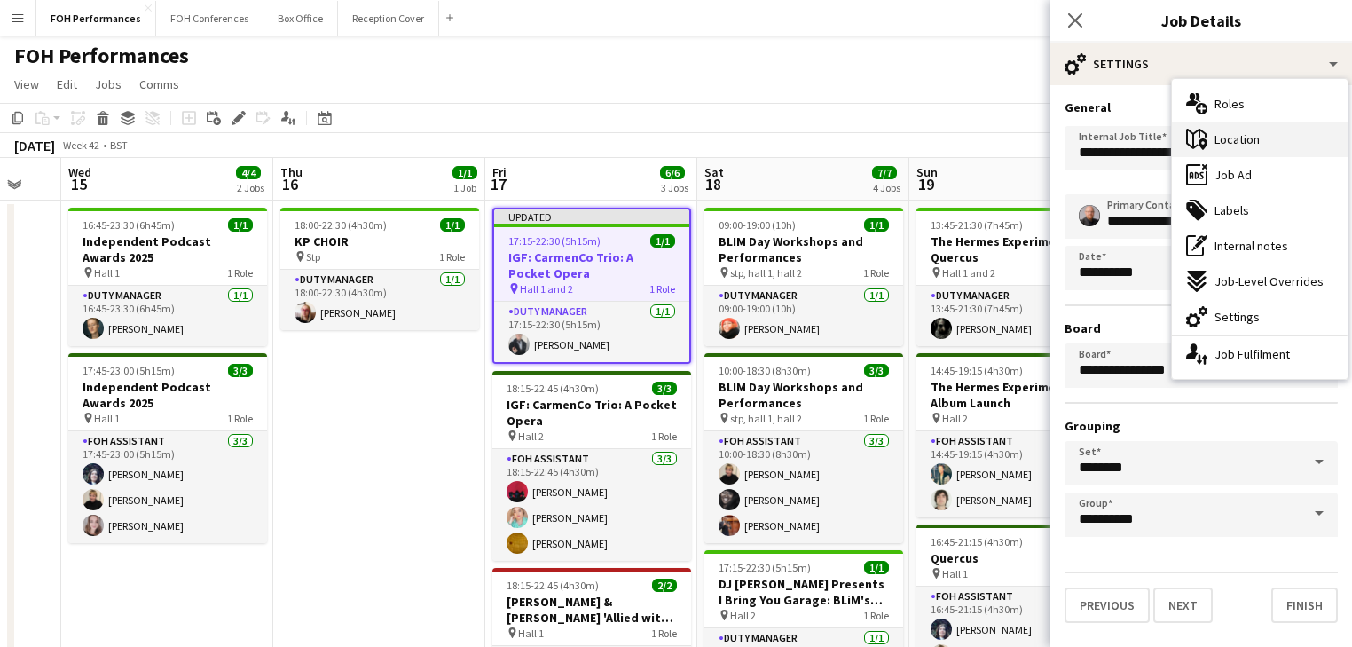
click at [1255, 143] on span "Location" at bounding box center [1237, 139] width 45 height 16
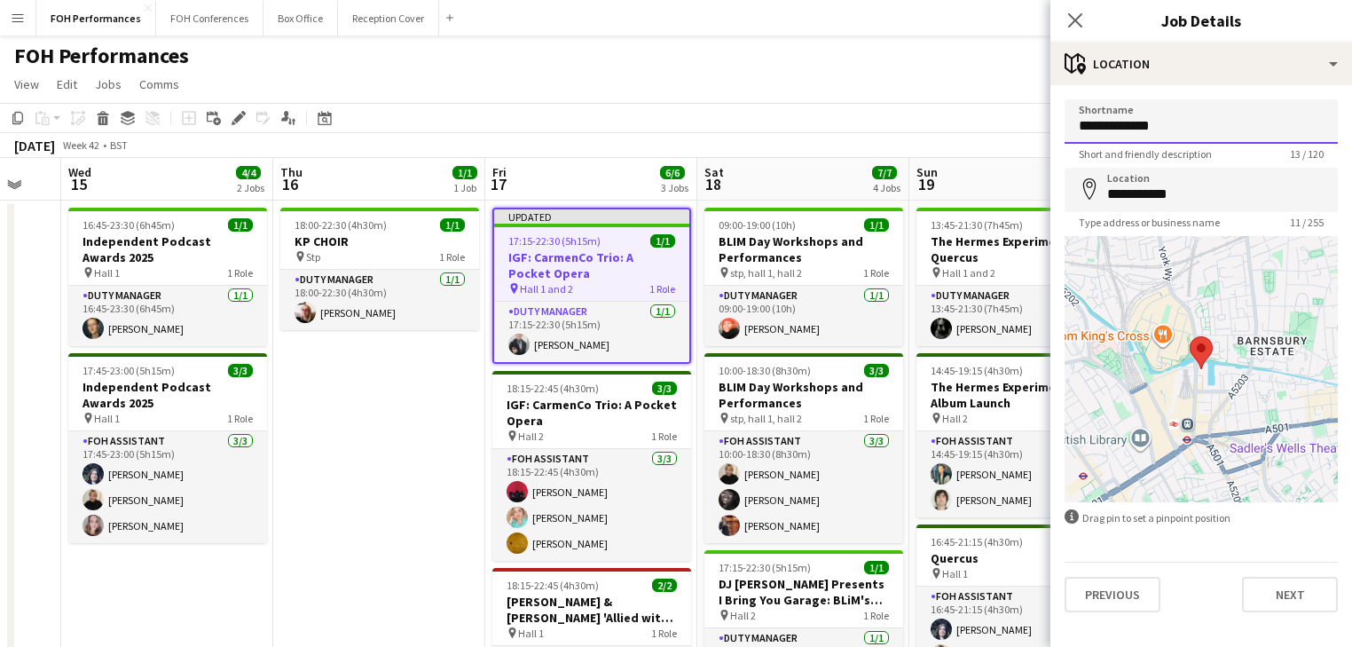
click at [1140, 125] on input "**********" at bounding box center [1201, 121] width 273 height 44
type input "******"
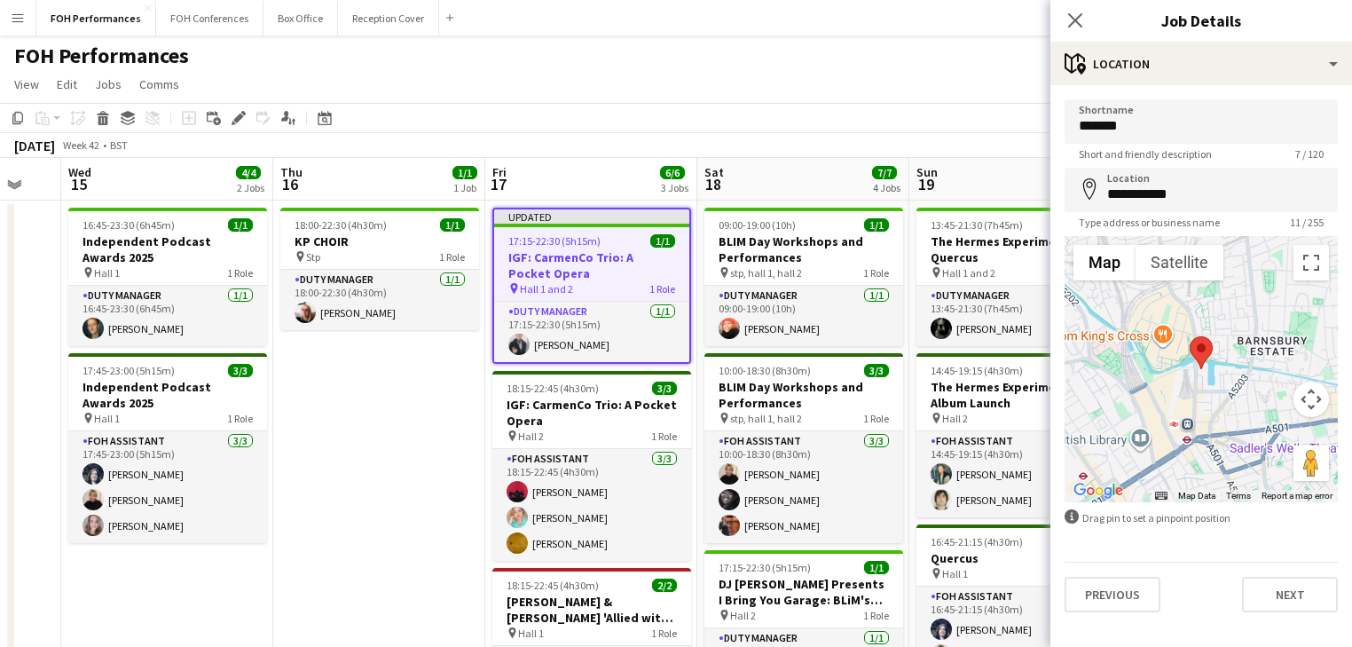
click at [454, 437] on app-date-cell "18:00-22:30 (4h30m) 1/1 KP CHOIR pin Stp 1 Role Duty Manager [DATE] 18:00-22:30…" at bounding box center [379, 614] width 212 height 826
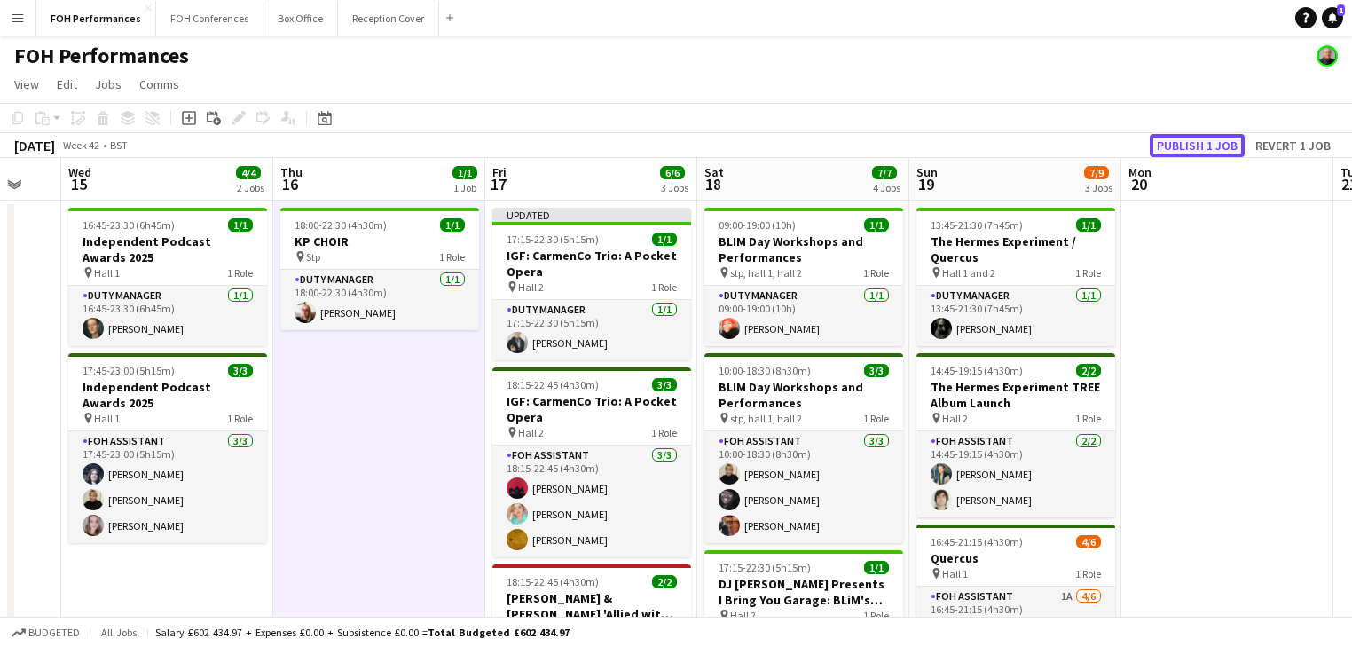
click at [1207, 140] on button "Publish 1 job" at bounding box center [1197, 145] width 95 height 23
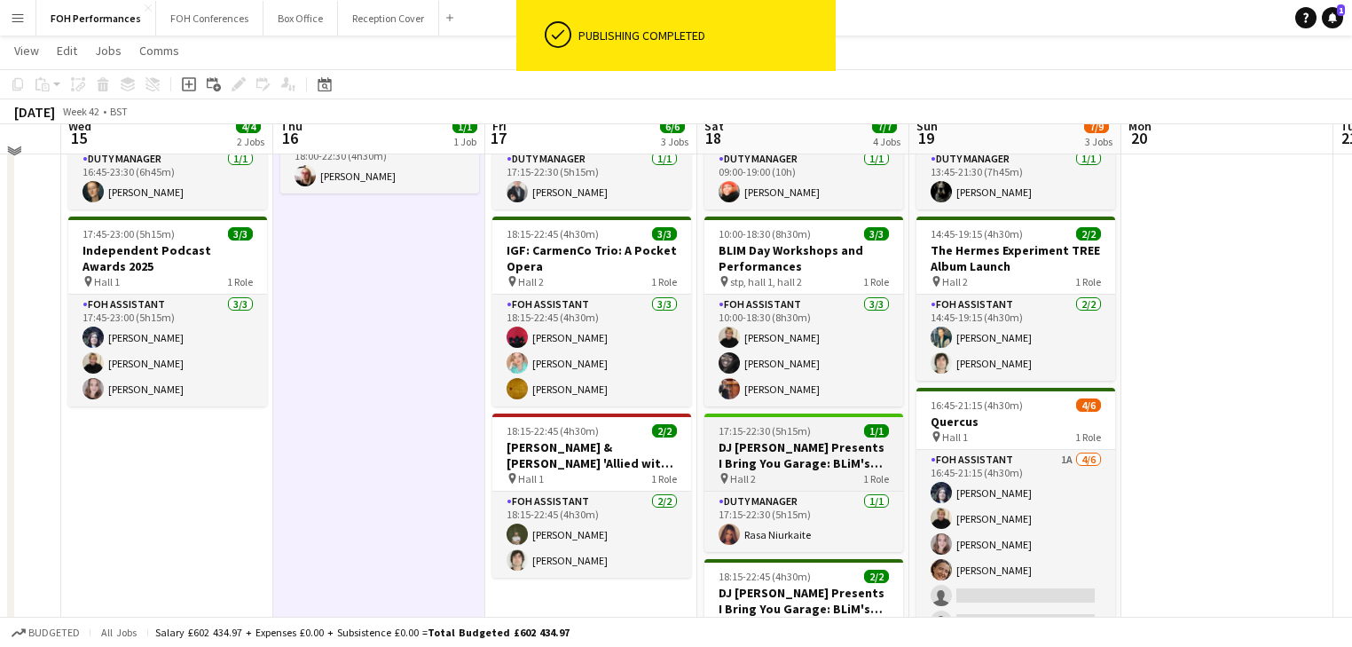
scroll to position [94, 0]
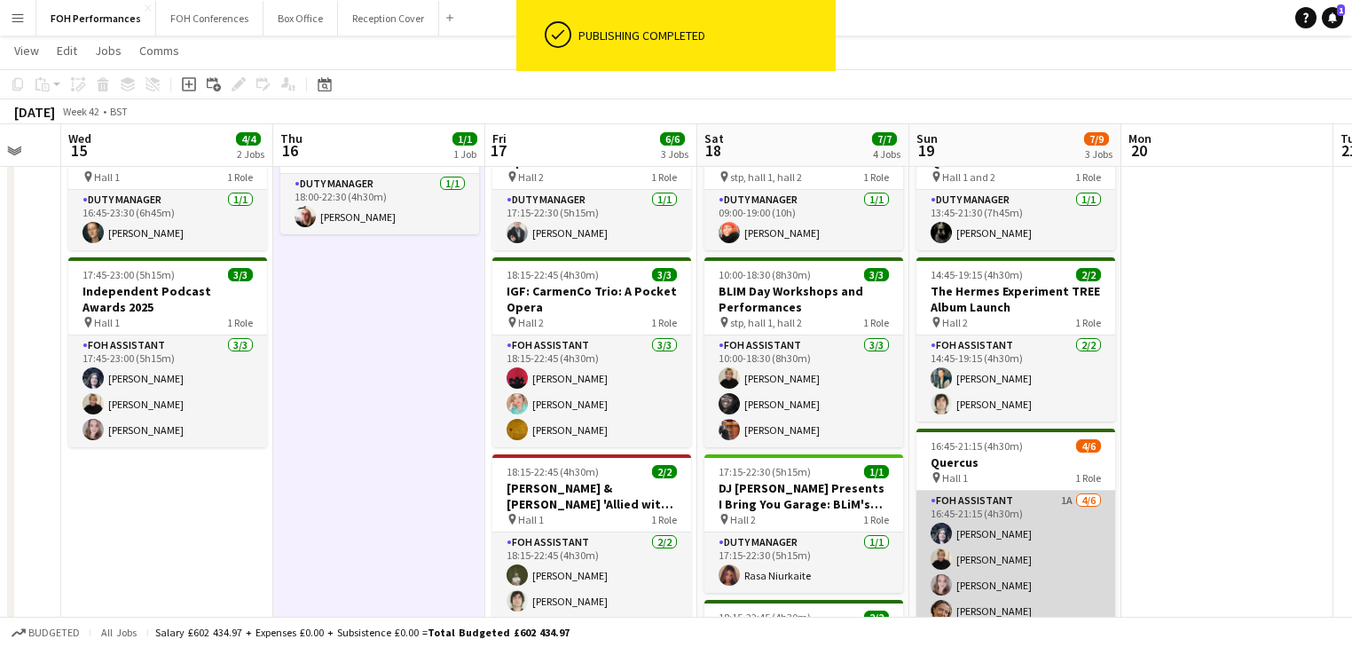
click at [992, 570] on app-card-role "FOH Assistant 1A [DATE] 16:45-21:15 (4h30m) [PERSON_NAME] [PERSON_NAME] [PERSON…" at bounding box center [1016, 585] width 199 height 189
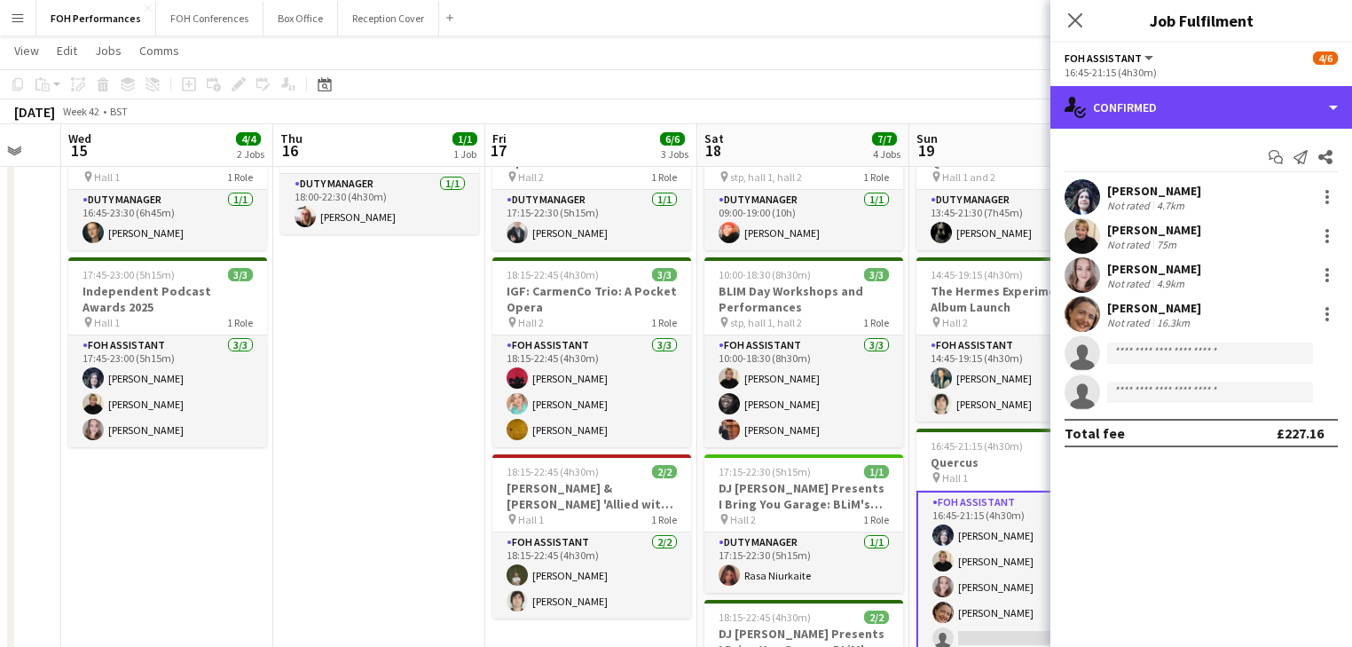
drag, startPoint x: 1185, startPoint y: 106, endPoint x: 1221, endPoint y: 156, distance: 61.1
click at [1185, 105] on div "single-neutral-actions-check-2 Confirmed" at bounding box center [1202, 107] width 302 height 43
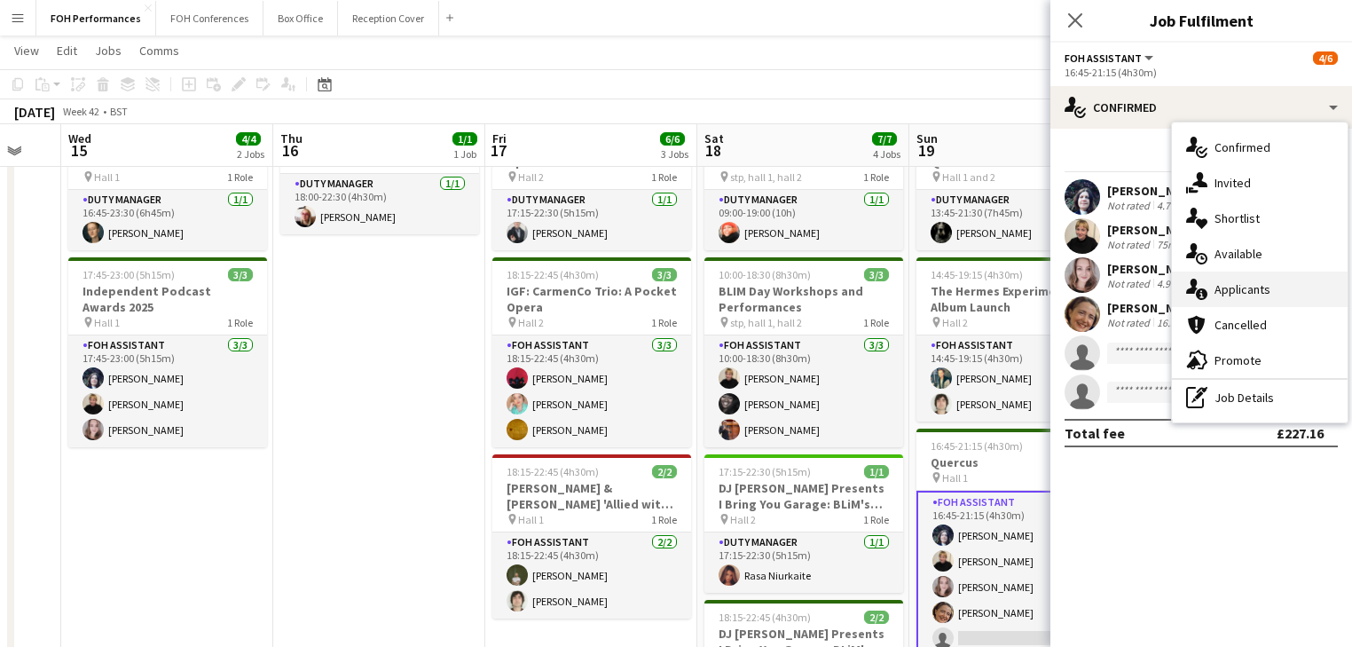
click at [1259, 289] on span "Applicants" at bounding box center [1243, 289] width 56 height 16
